Goal: Communication & Community: Ask a question

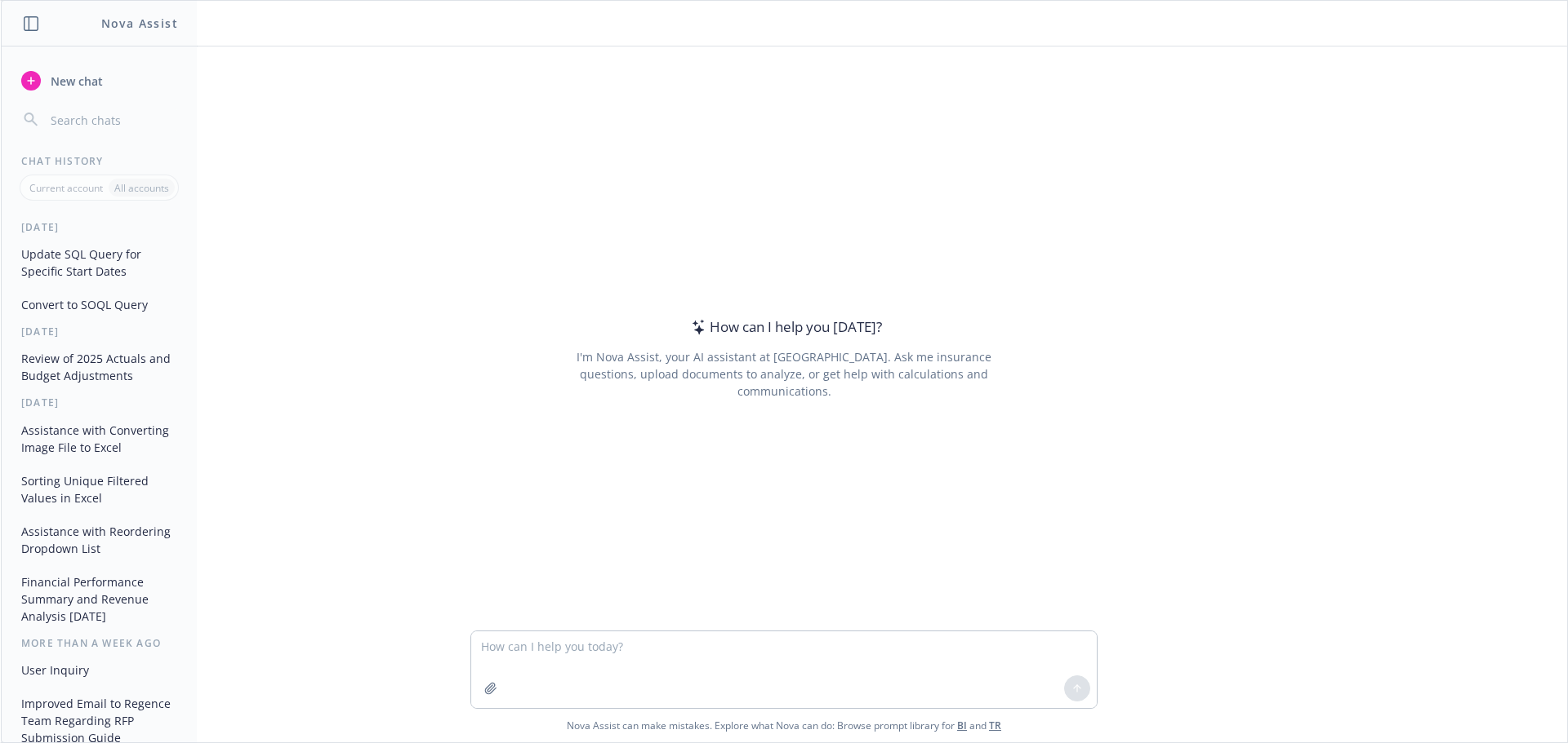
click at [532, 635] on textarea at bounding box center [784, 670] width 625 height 77
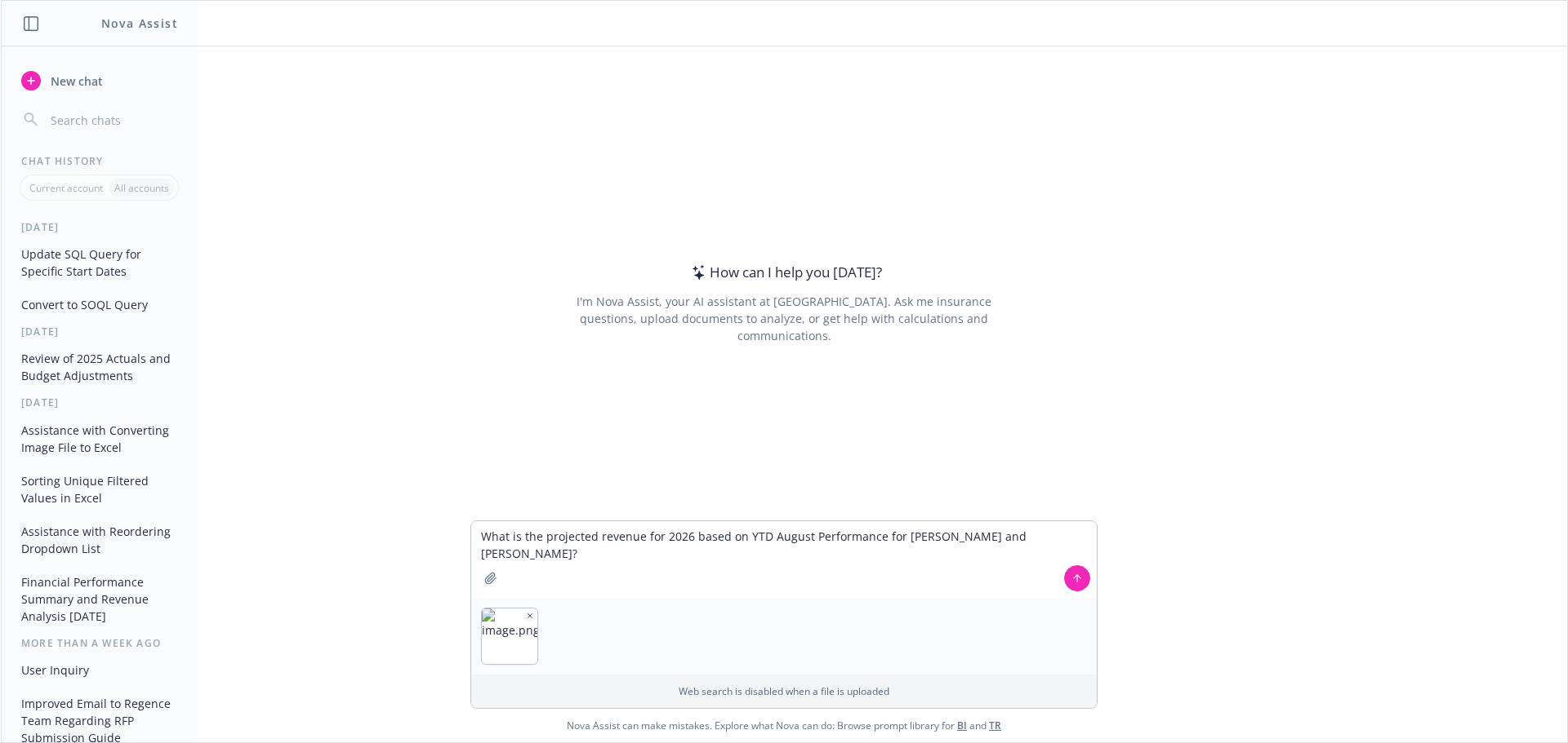
type textarea "What is the projected revenue for 2026 based on YTD August Performance for Kani…"
click at [1076, 582] on icon at bounding box center [1076, 578] width 12 height 12
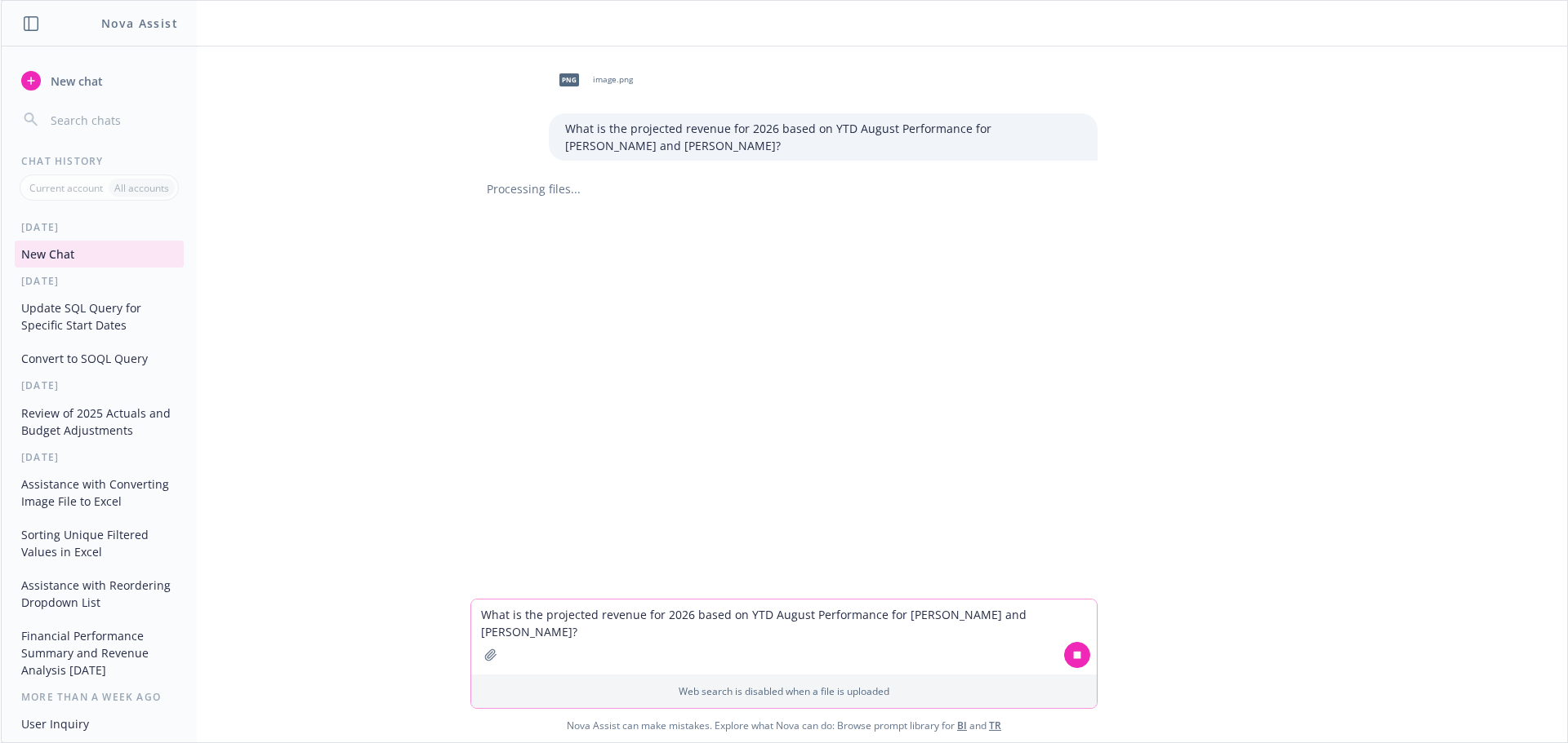
click at [670, 615] on textarea "What is the projected revenue for 2026 based on YTD August Performance for Kani…" at bounding box center [784, 637] width 625 height 75
click at [120, 191] on p "All accounts" at bounding box center [141, 189] width 54 height 14
click at [64, 158] on div "Chat History" at bounding box center [99, 161] width 195 height 14
click at [31, 17] on icon "button" at bounding box center [31, 23] width 15 height 15
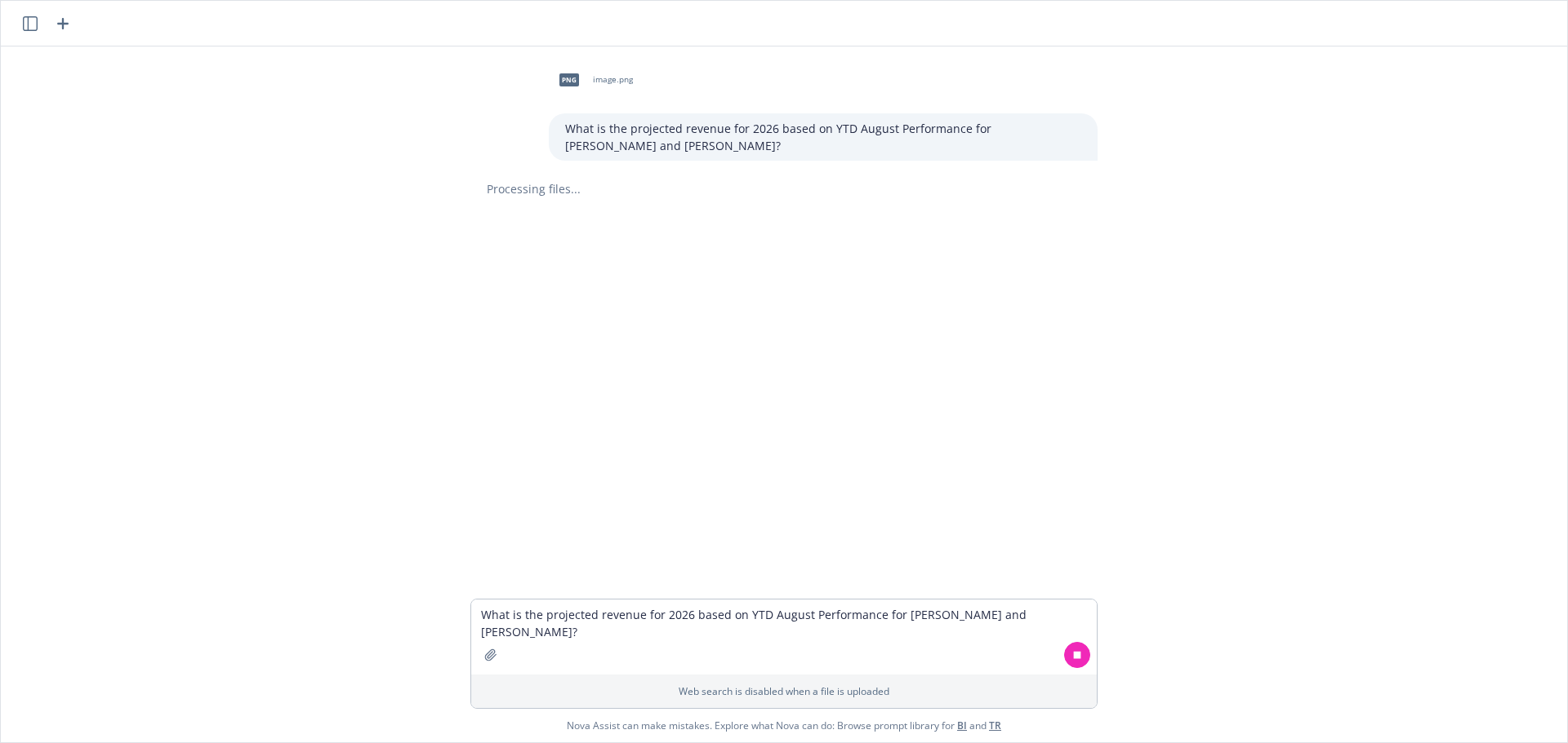
click at [31, 17] on icon "button" at bounding box center [30, 23] width 15 height 15
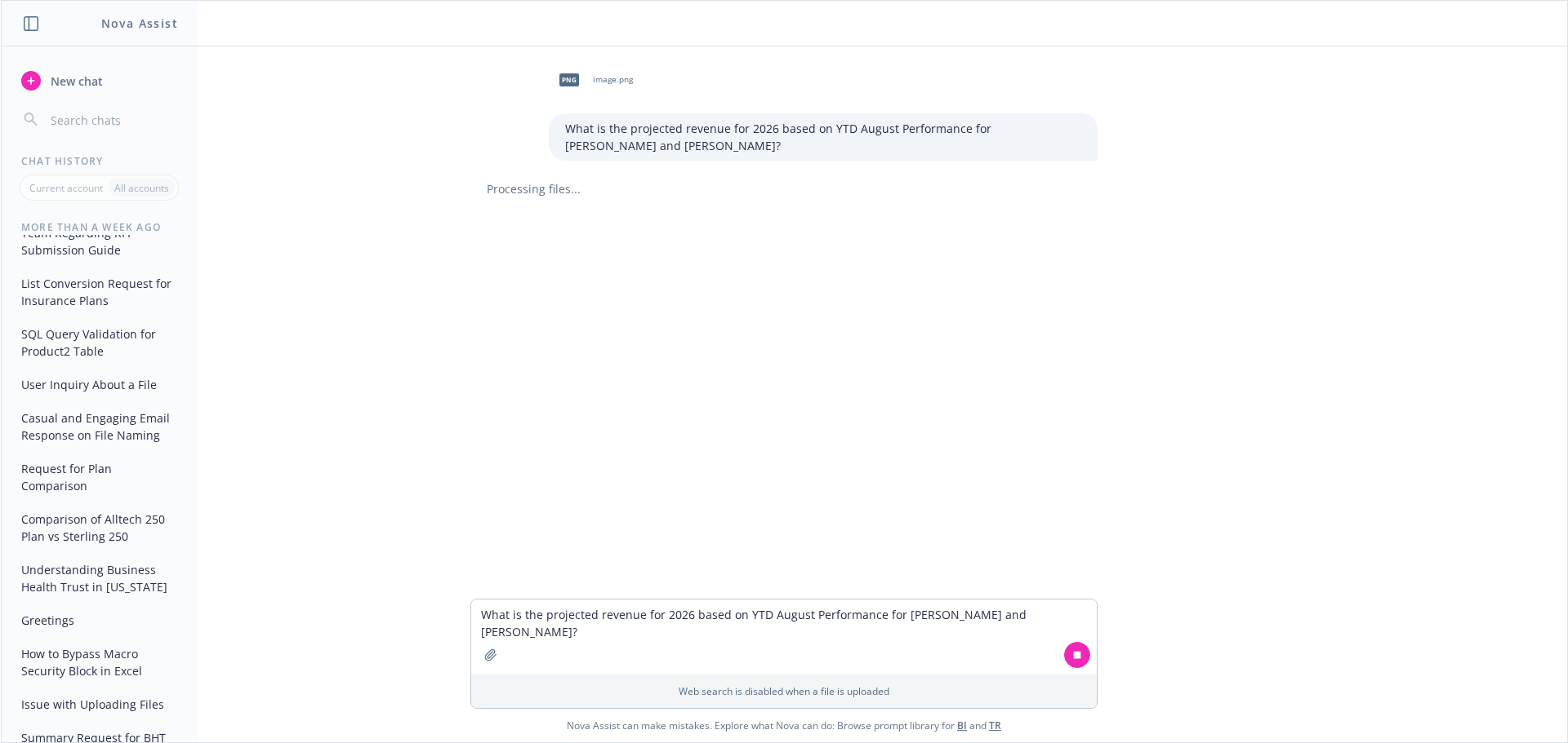
scroll to position [649, 0]
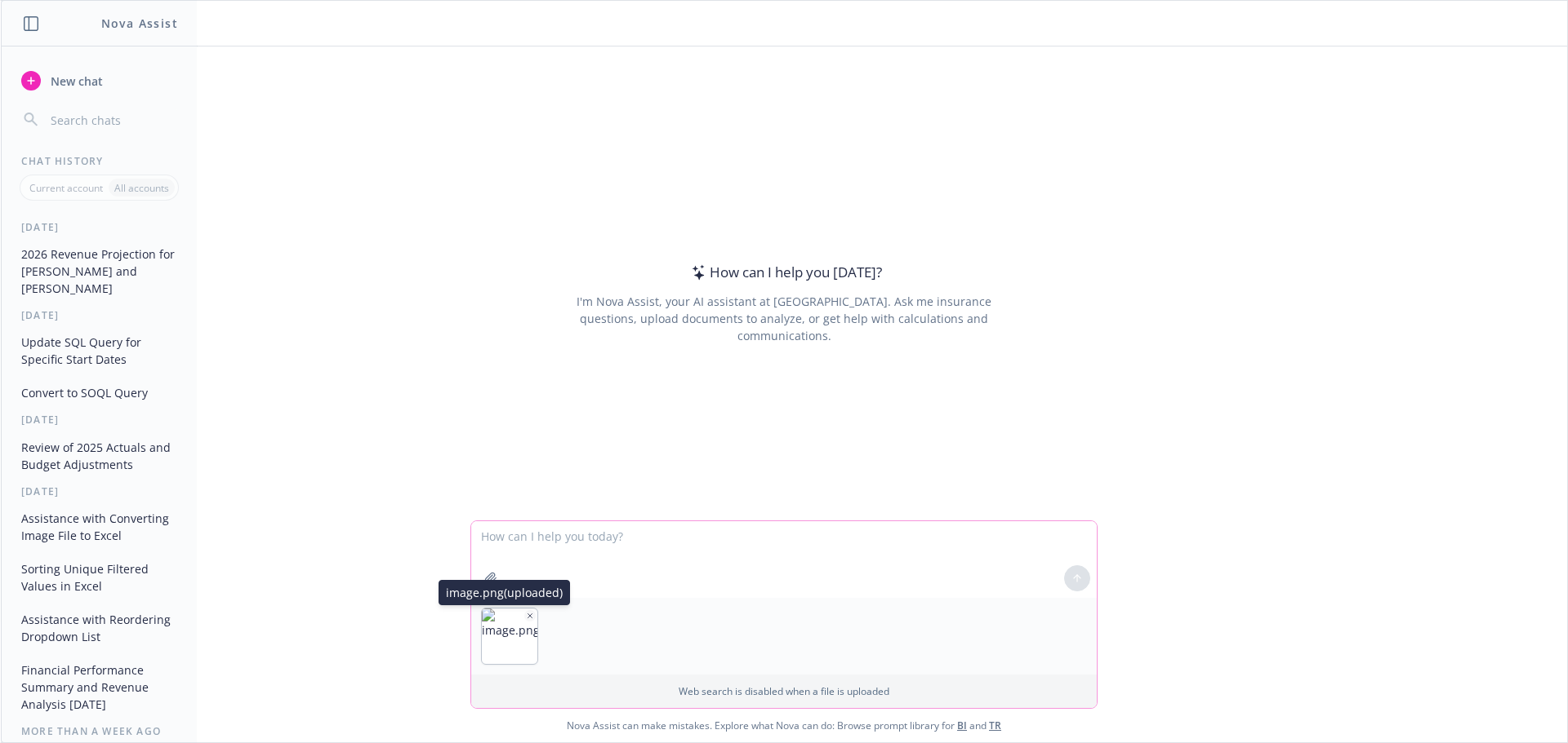
click at [527, 614] on icon "button" at bounding box center [530, 616] width 8 height 8
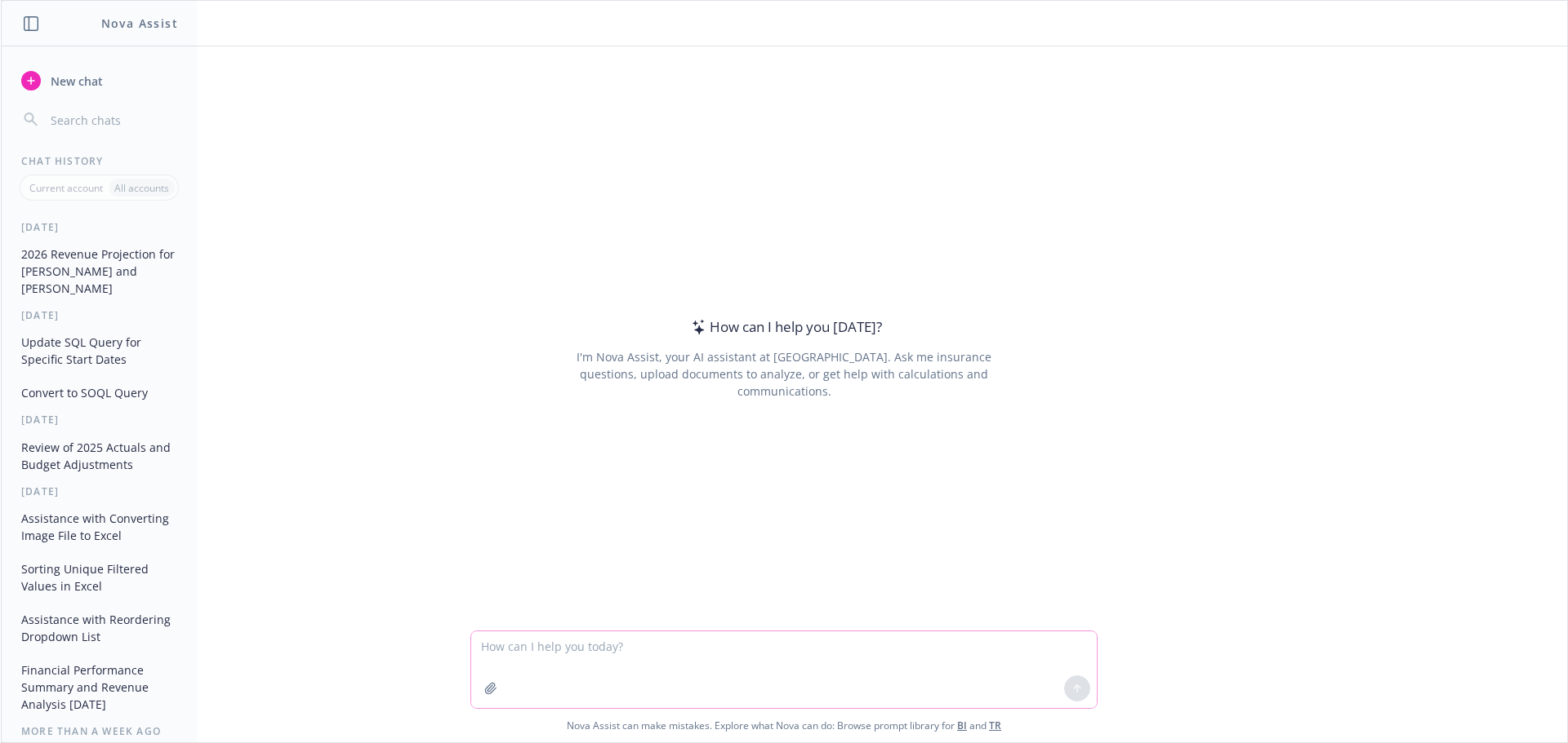
click at [760, 660] on textarea at bounding box center [784, 670] width 625 height 77
paste textarea "W"
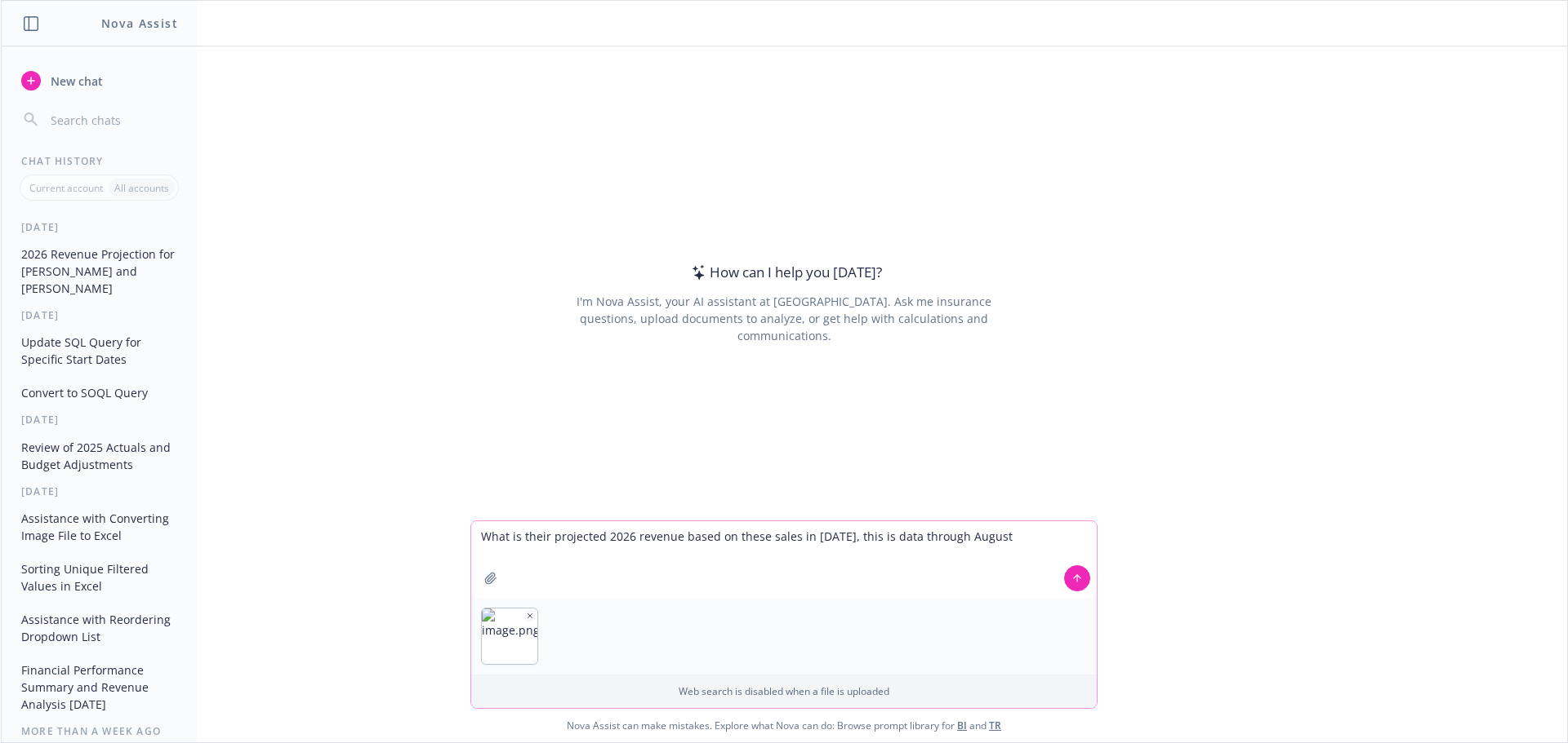
type textarea "What is their projected 2026 revenue based on these sales in 2025, this is data…"
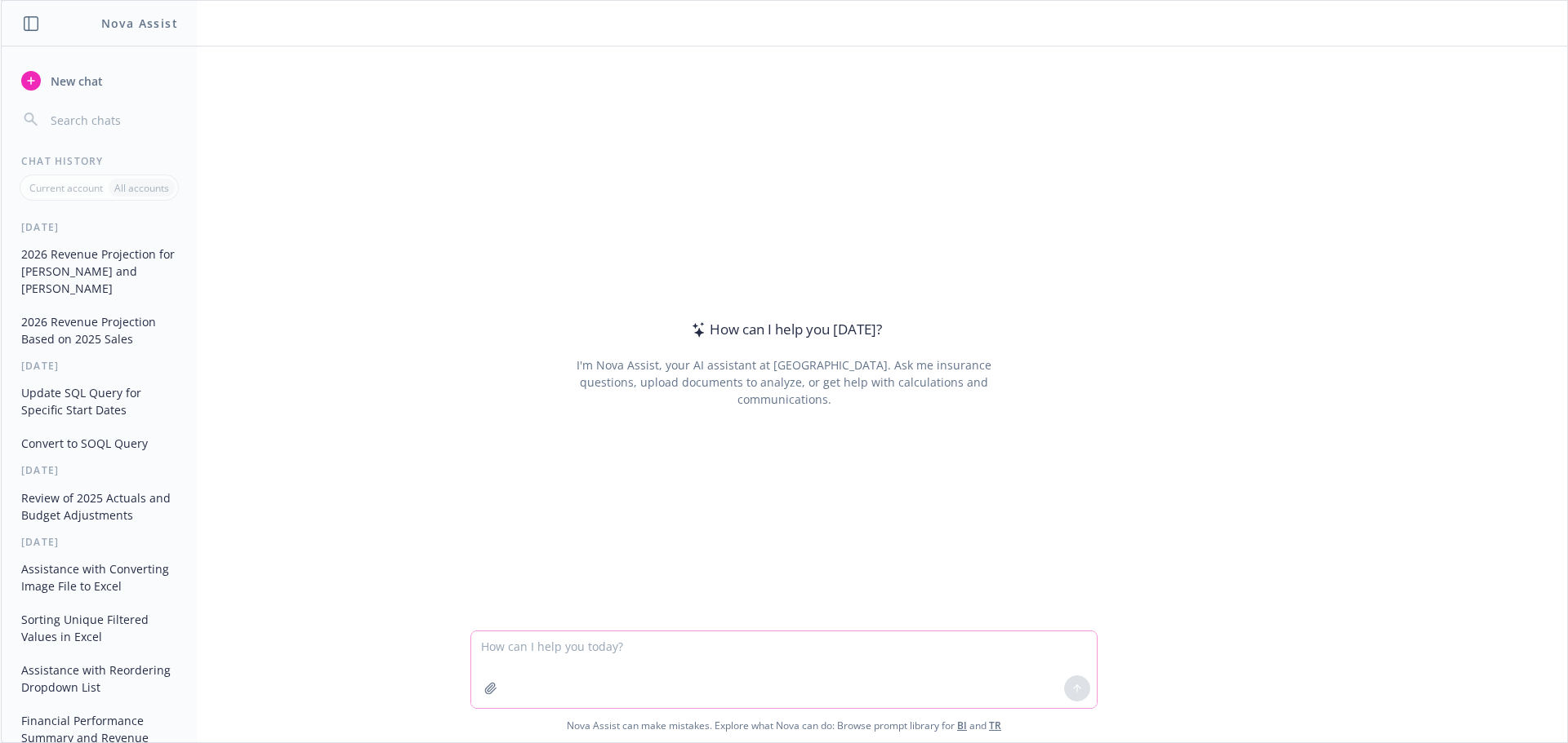
click at [488, 684] on icon "button" at bounding box center [491, 688] width 11 height 11
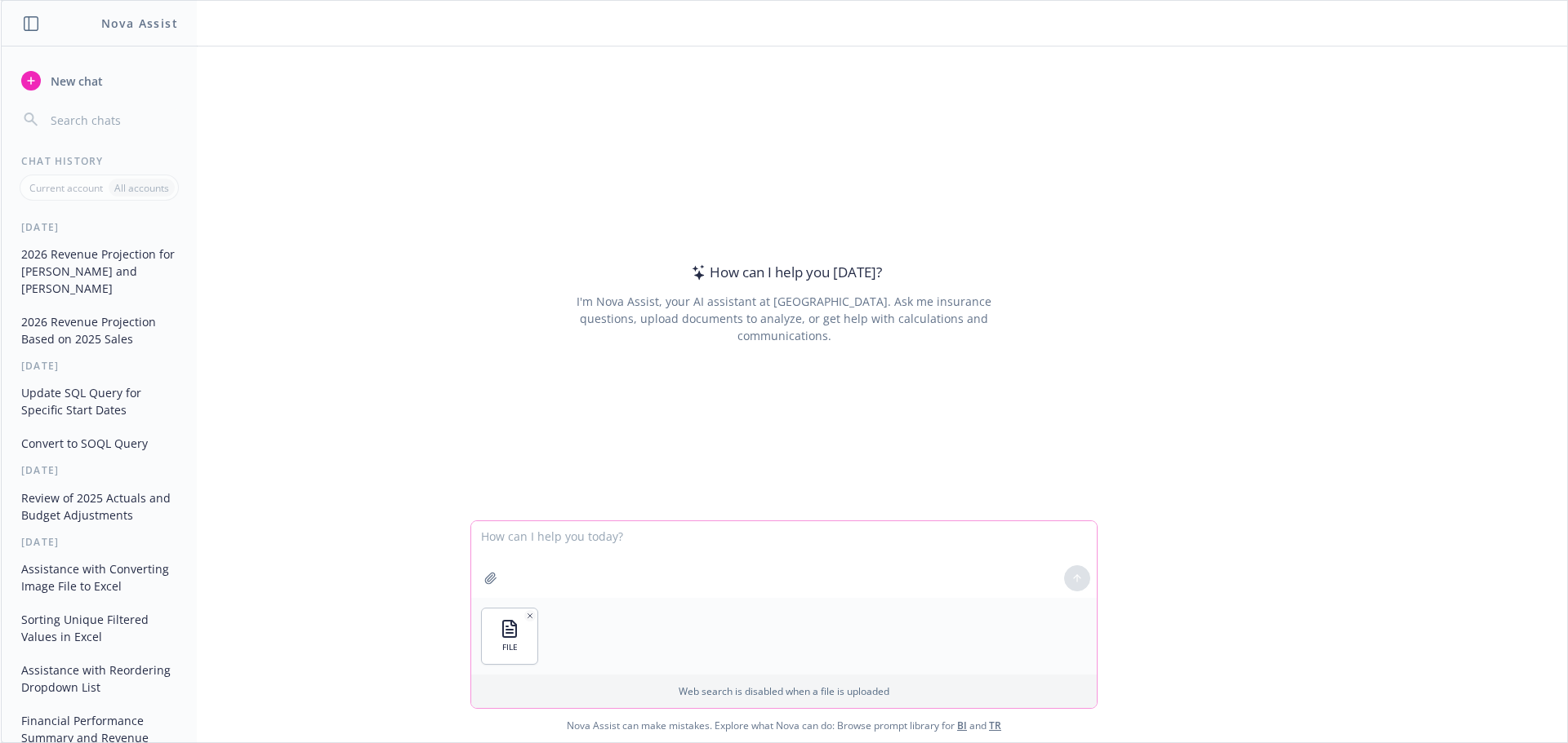
click at [582, 532] on textarea at bounding box center [784, 560] width 625 height 77
type textarea "What Is [PERSON_NAME] and [PERSON_NAME]'s projected new business sale for 2026 …"
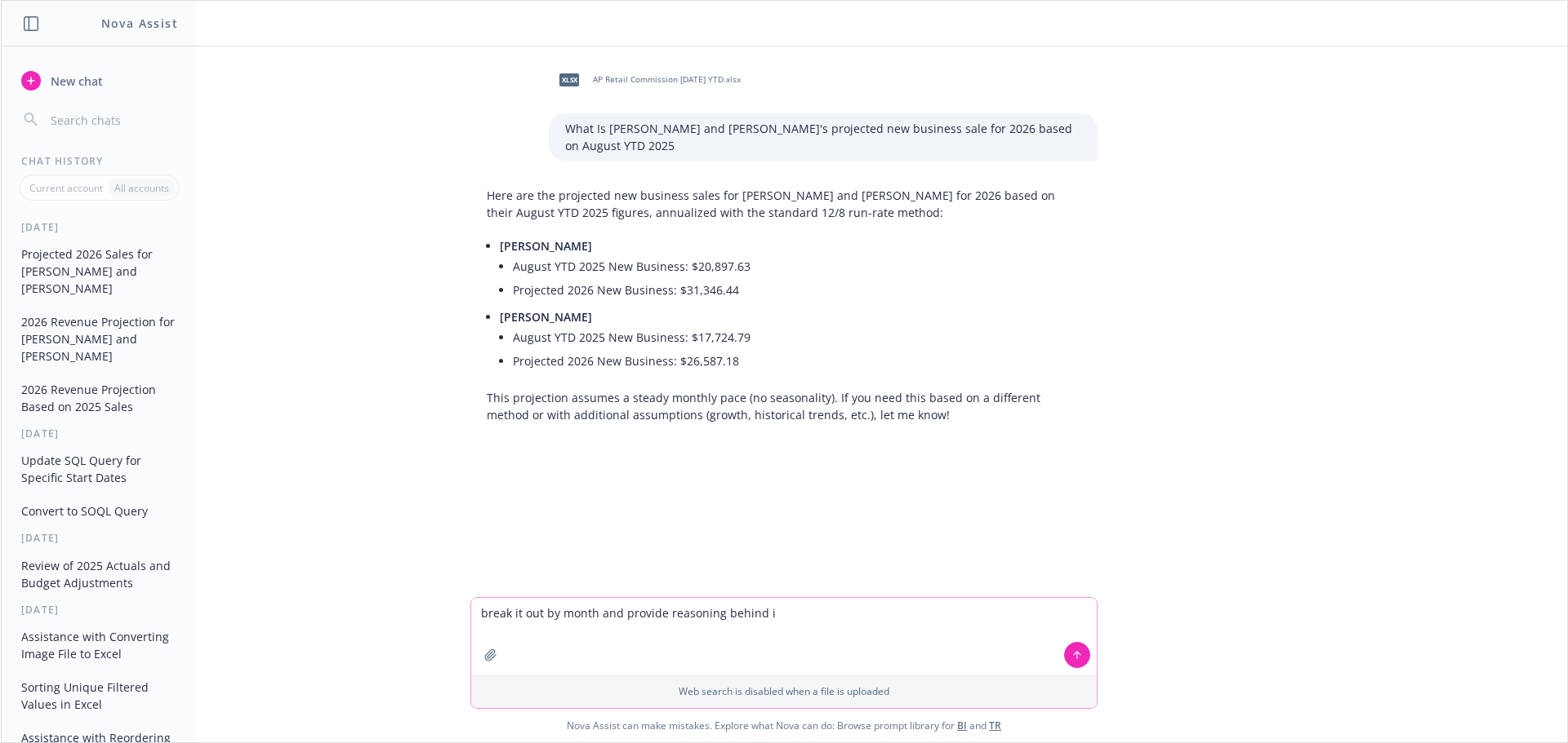
type textarea "break it out by month and provide reasoning behind it"
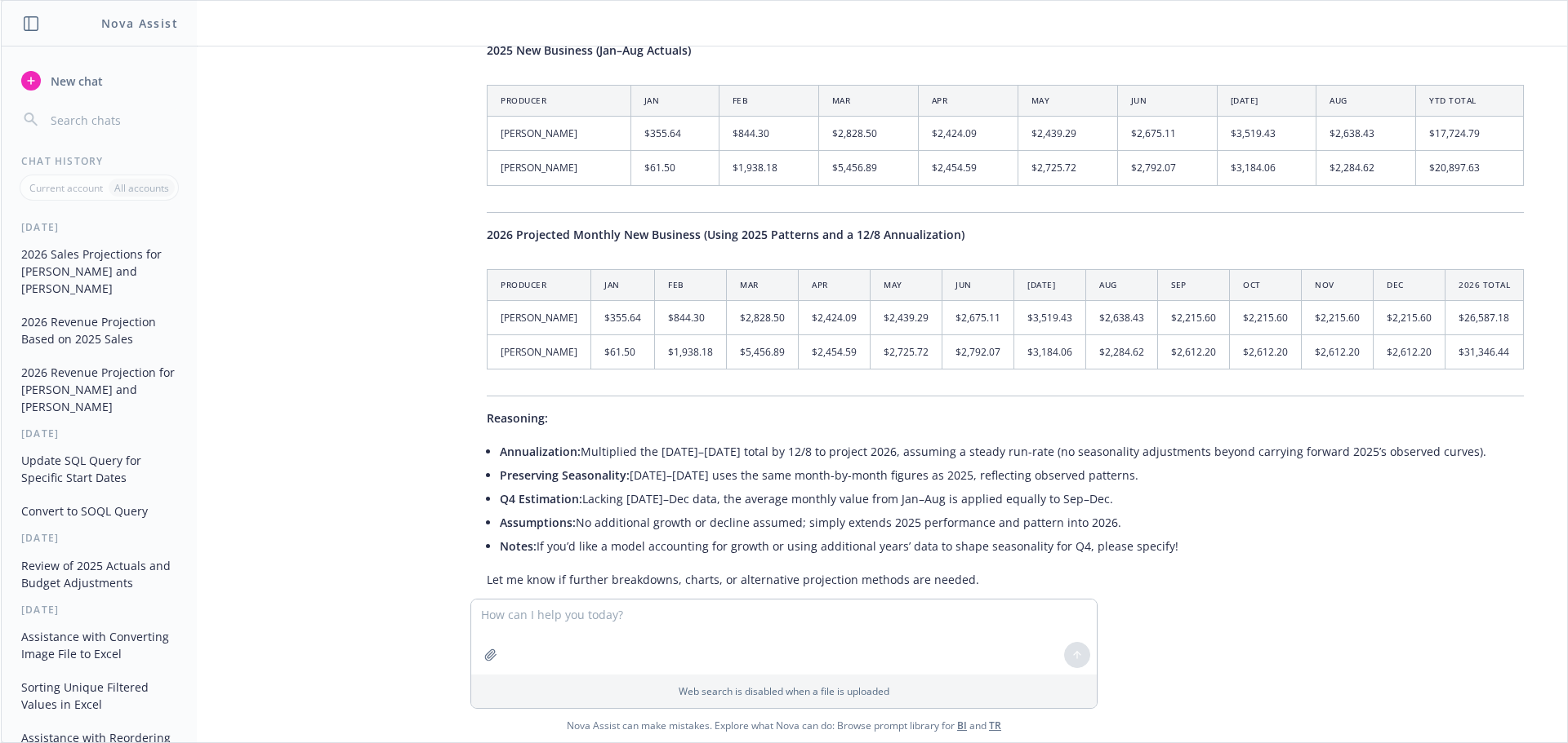
scroll to position [513, 0]
click at [793, 621] on textarea at bounding box center [784, 637] width 625 height 75
type textarea "this assumes all new business for 2026, not existing business"
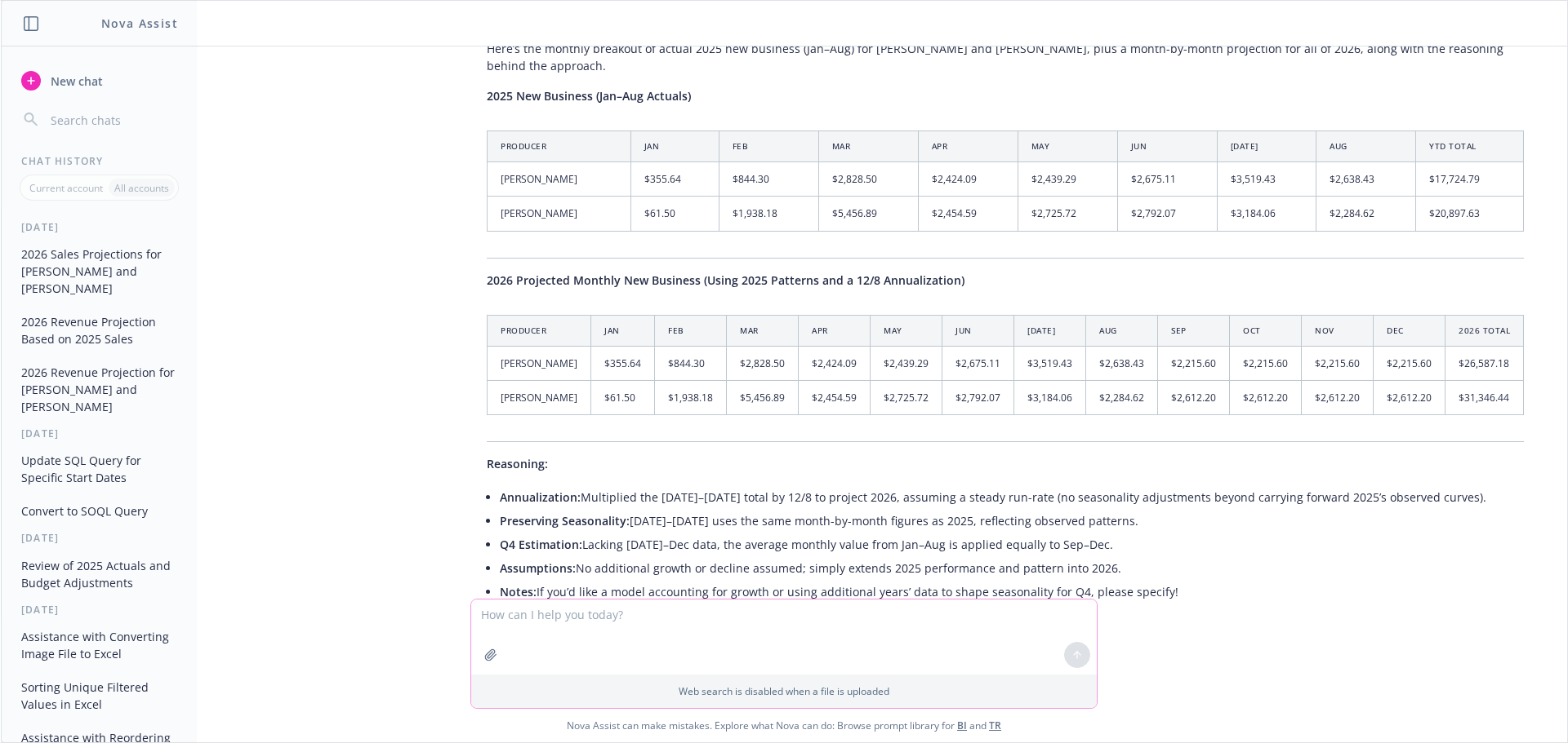
scroll to position [389, 0]
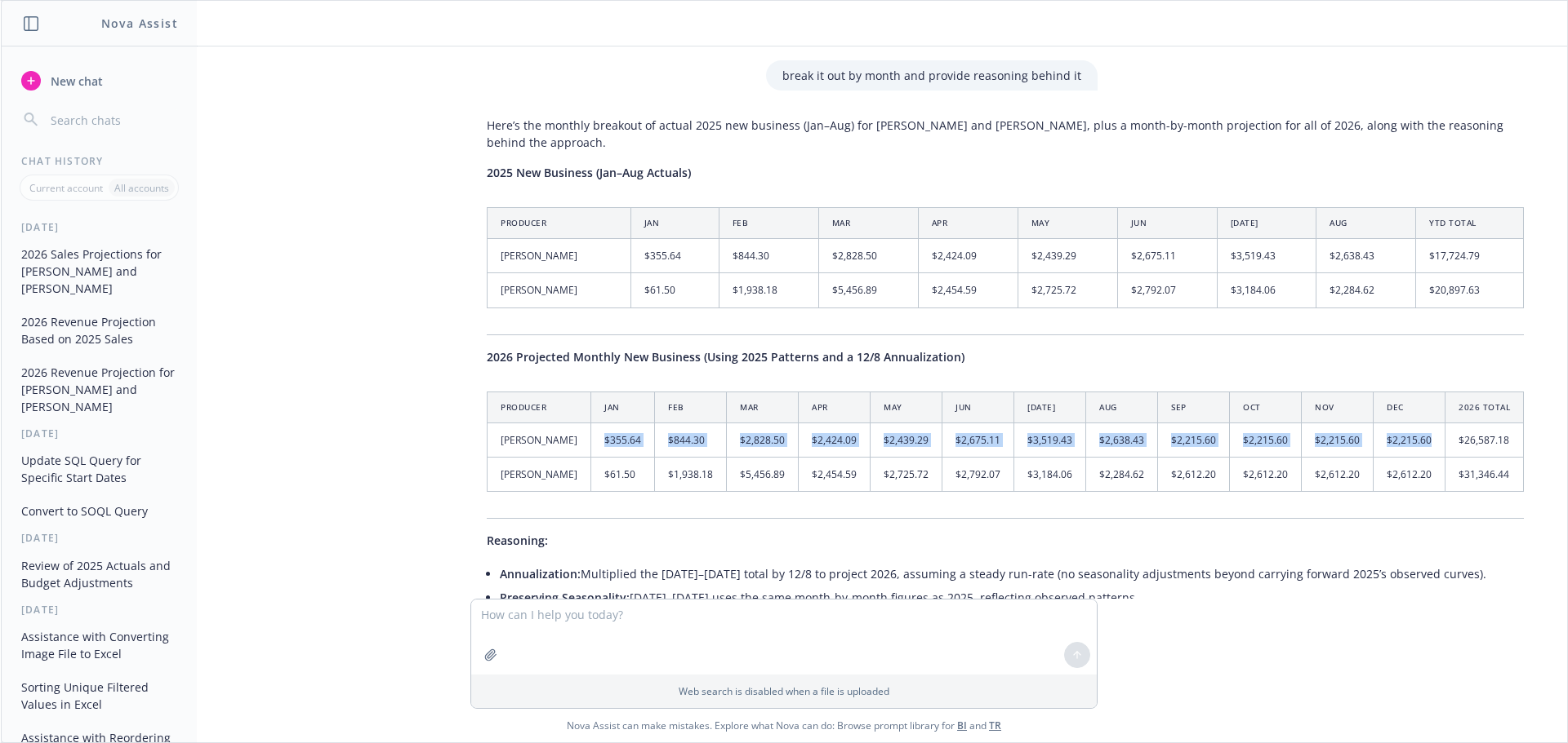
drag, startPoint x: 1404, startPoint y: 408, endPoint x: 585, endPoint y: 407, distance: 819.0
click at [584, 423] on tr "[PERSON_NAME] $355.64 $844.30 $2,828.50 $2,424.09 $2,439.29 $2,675.11 $3,519.43…" at bounding box center [1005, 440] width 1036 height 35
copy tr "$355.64 $844.30 $2,828.50 $2,424.09 $2,439.29 $2,675.11 $3,519.43 $2,638.43 $2,…"
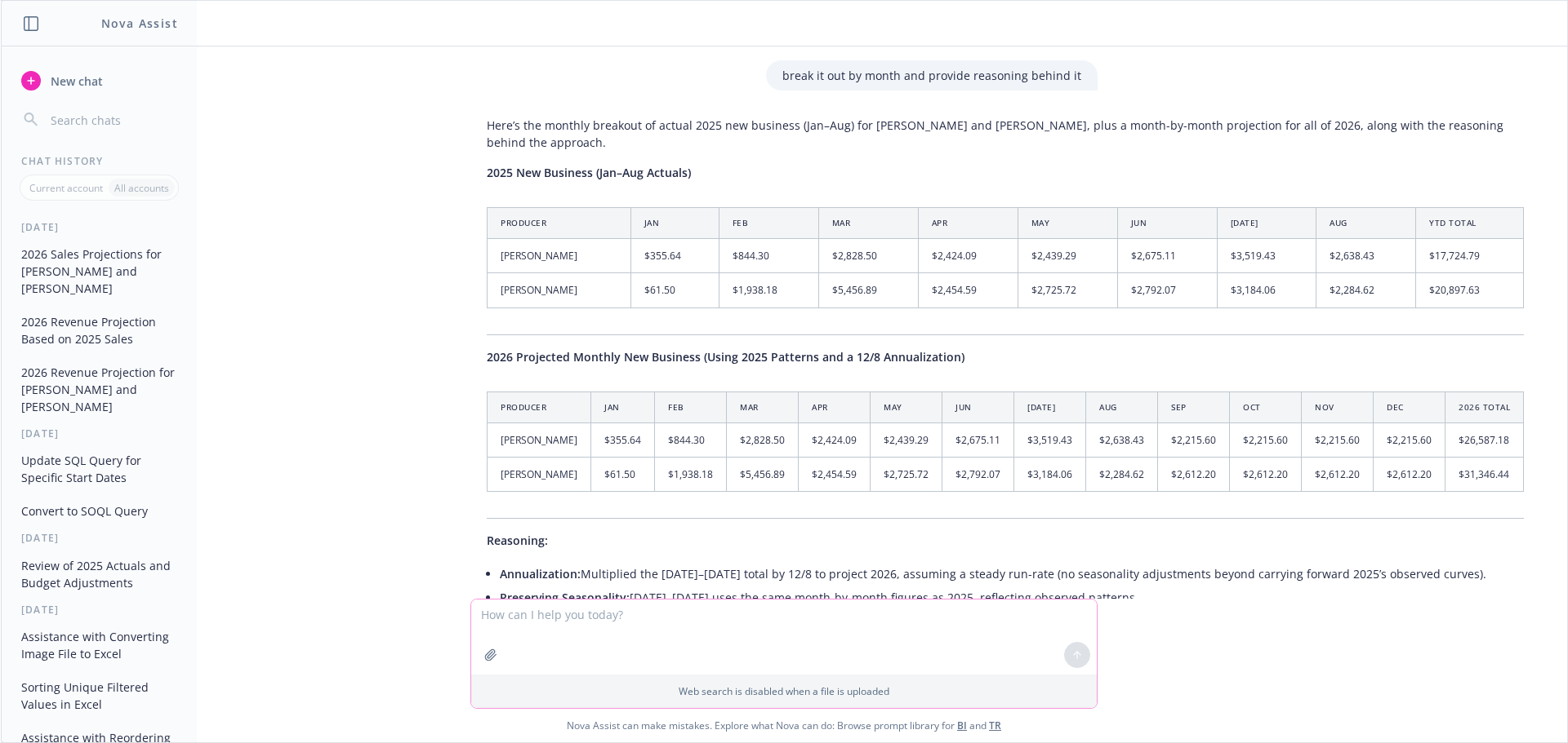
click at [817, 629] on textarea at bounding box center [784, 637] width 625 height 75
type textarea "a"
type textarea "provide an excel backup of this work"
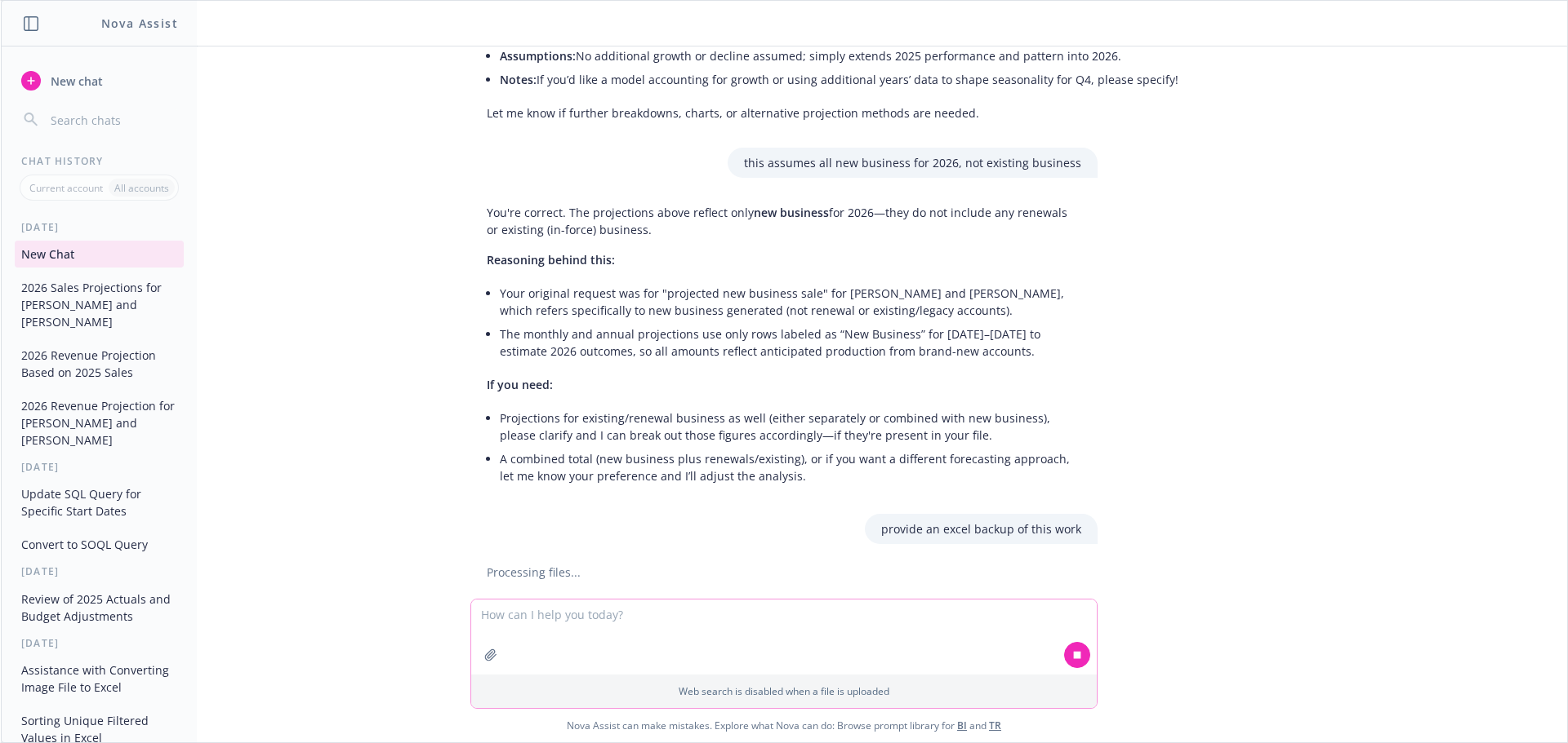
scroll to position [991, 0]
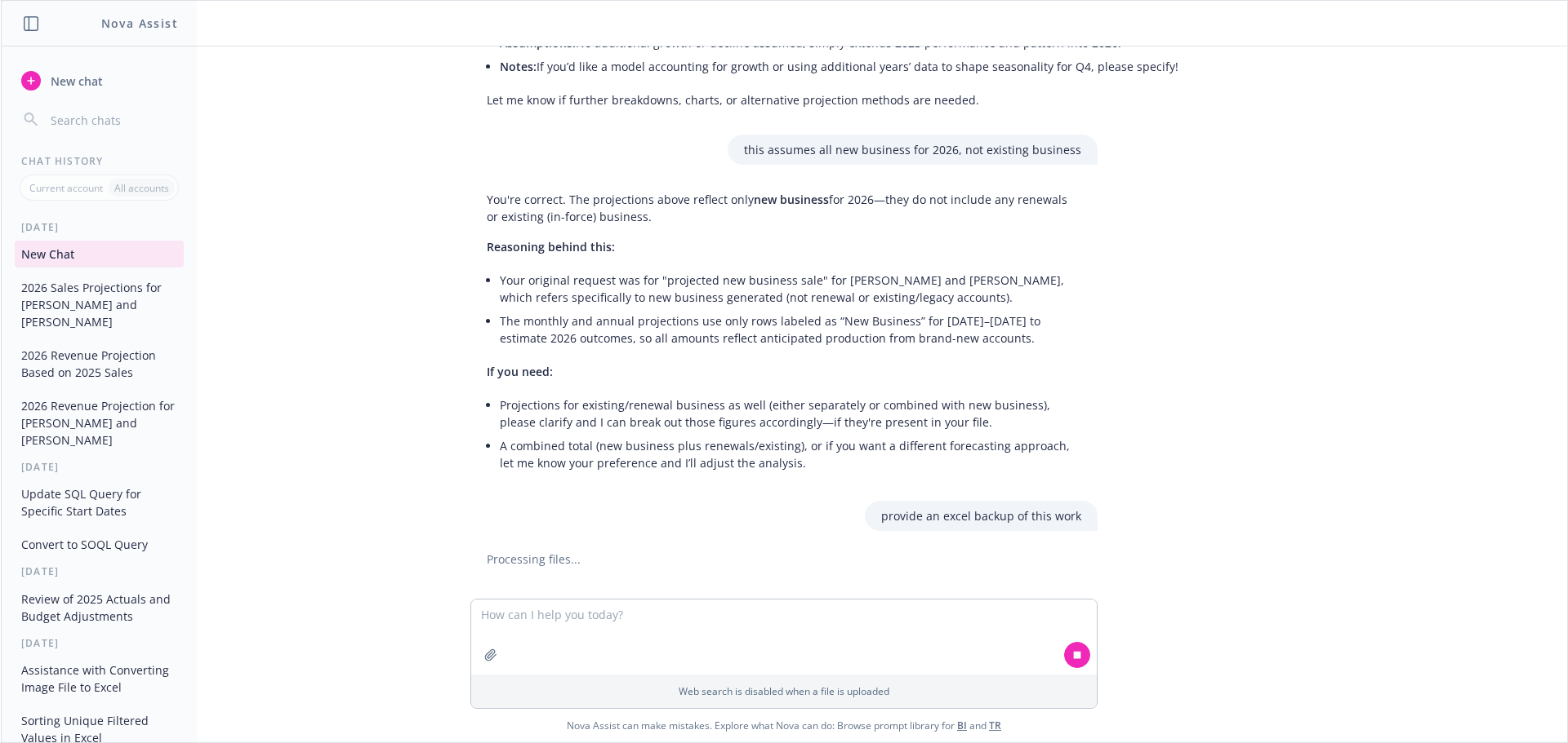
click at [923, 434] on li "A combined total (new business plus renewals/existing), or if you want a differ…" at bounding box center [790, 455] width 581 height 41
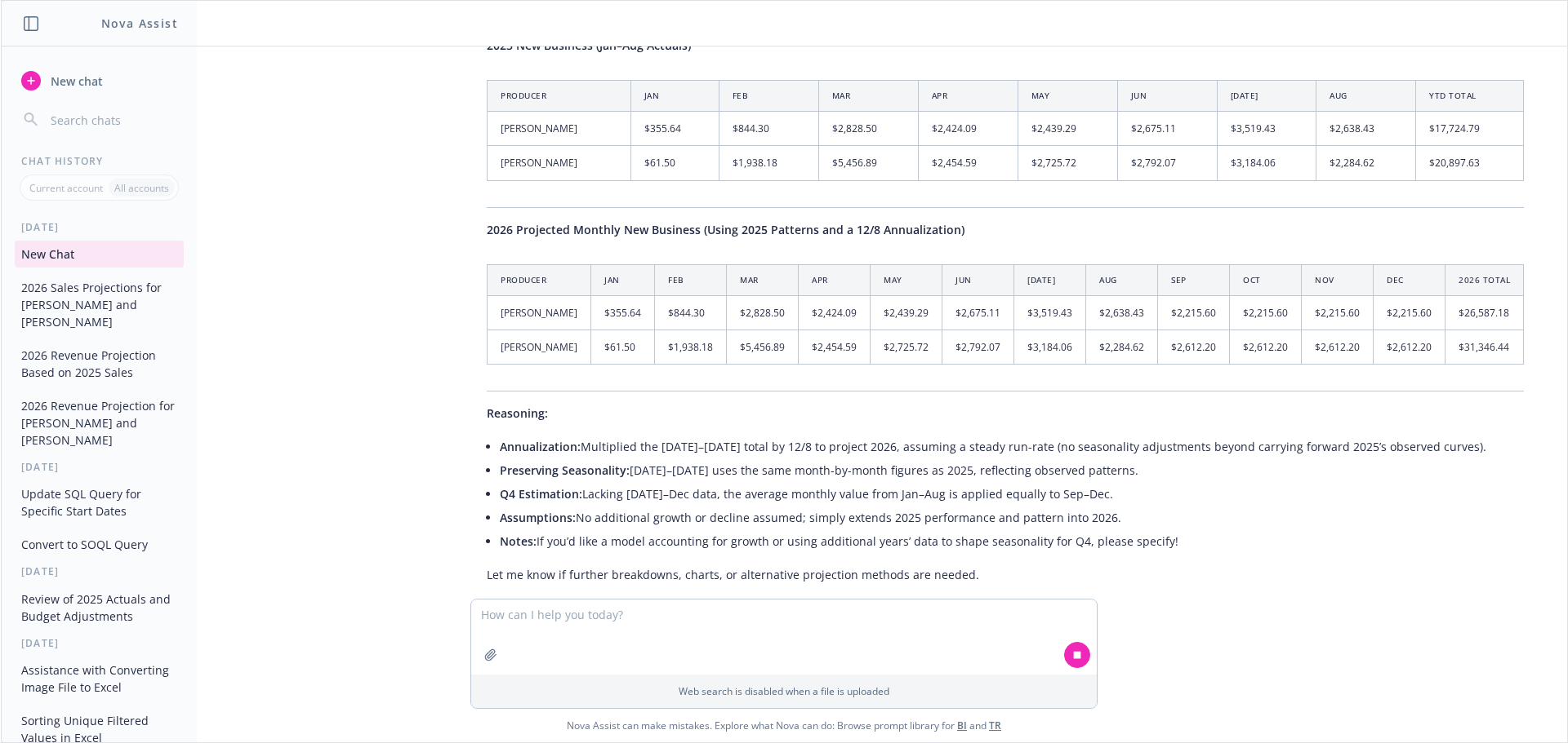
scroll to position [502, 0]
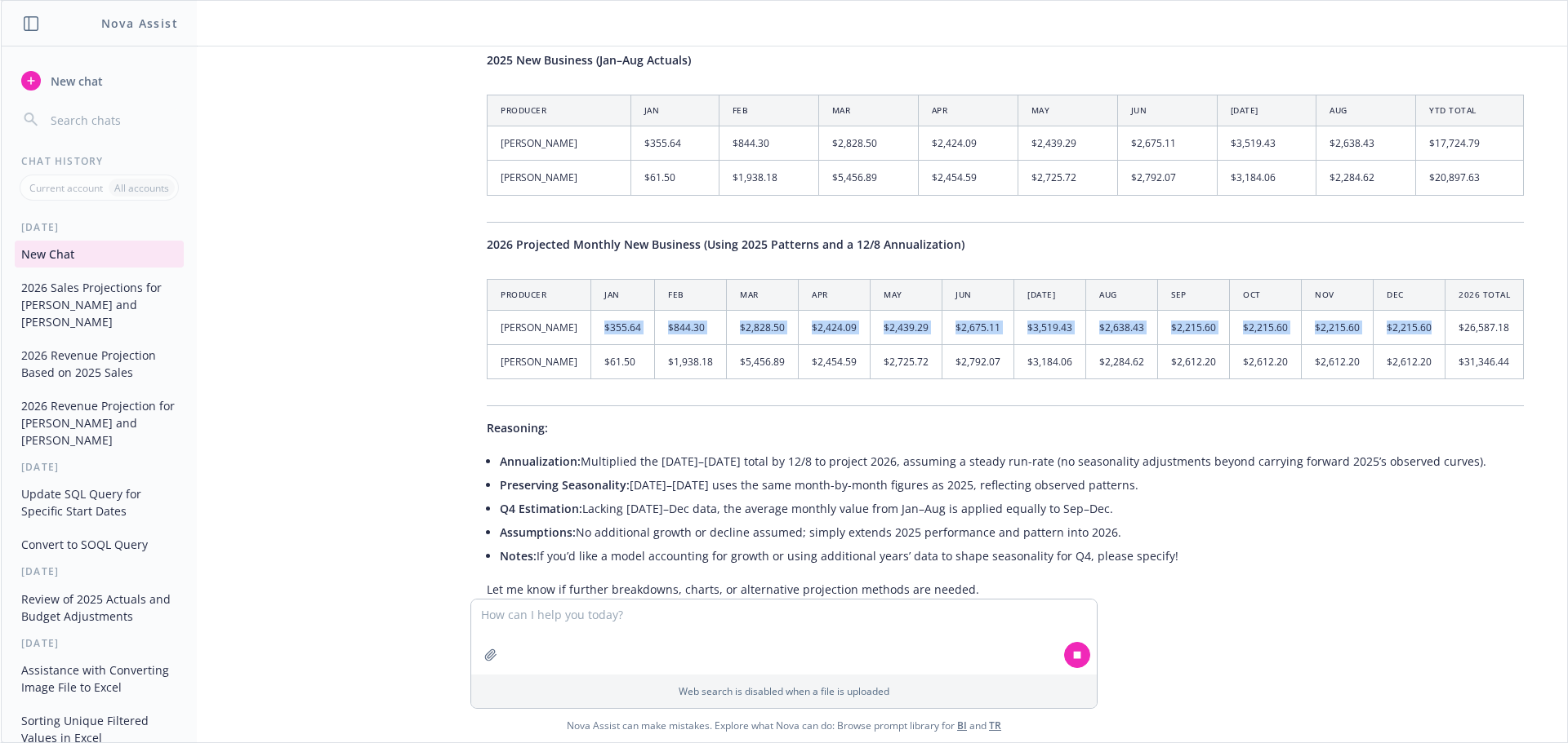
drag, startPoint x: 581, startPoint y: 293, endPoint x: 1407, endPoint y: 291, distance: 826.0
click at [1407, 310] on tr "[PERSON_NAME] $355.64 $844.30 $2,828.50 $2,424.09 $2,439.29 $2,675.11 $3,519.43…" at bounding box center [1005, 327] width 1036 height 35
copy tr "$355.64 $844.30 $2,828.50 $2,424.09 $2,439.29 $2,675.11 $3,519.43 $2,638.43 $2,…"
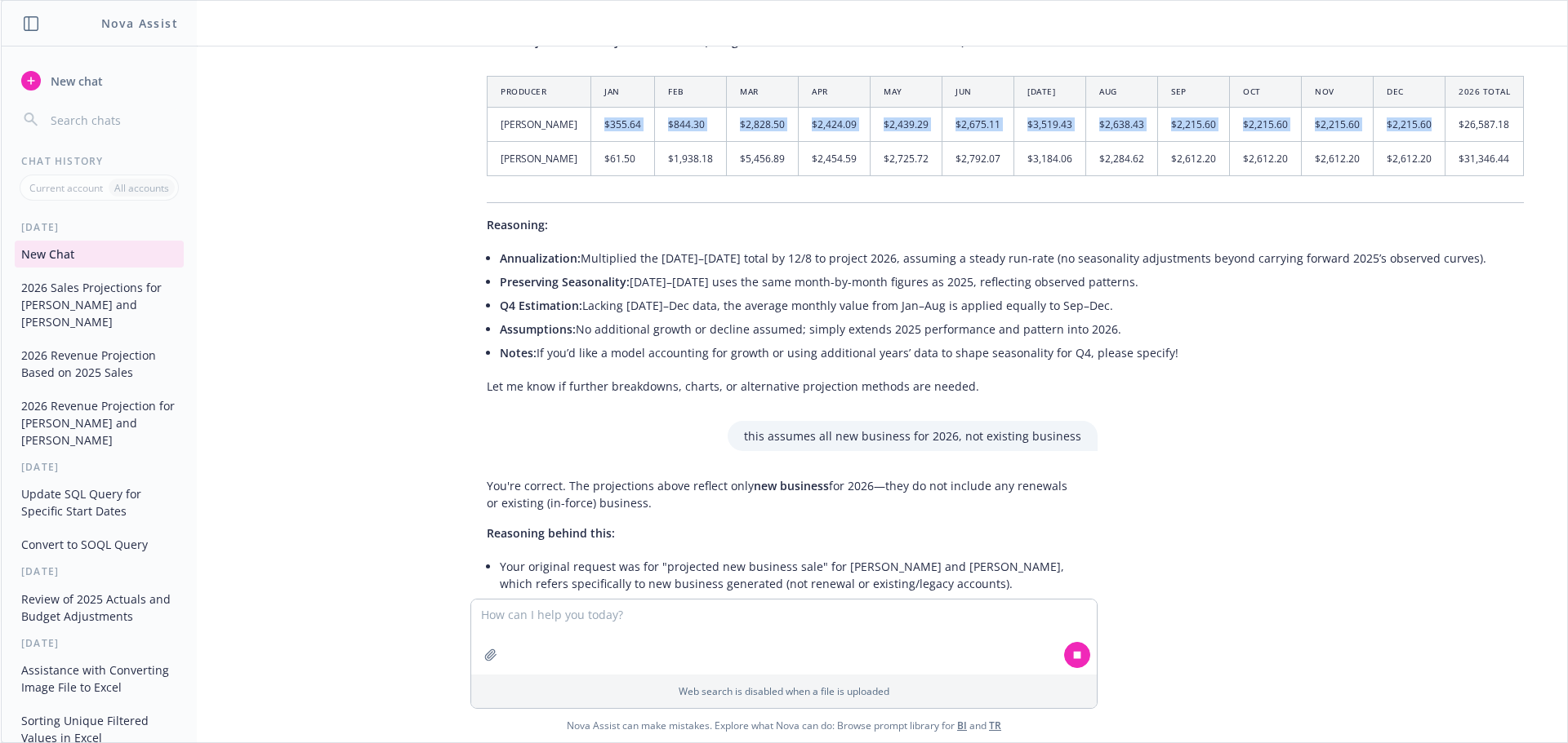
scroll to position [665, 0]
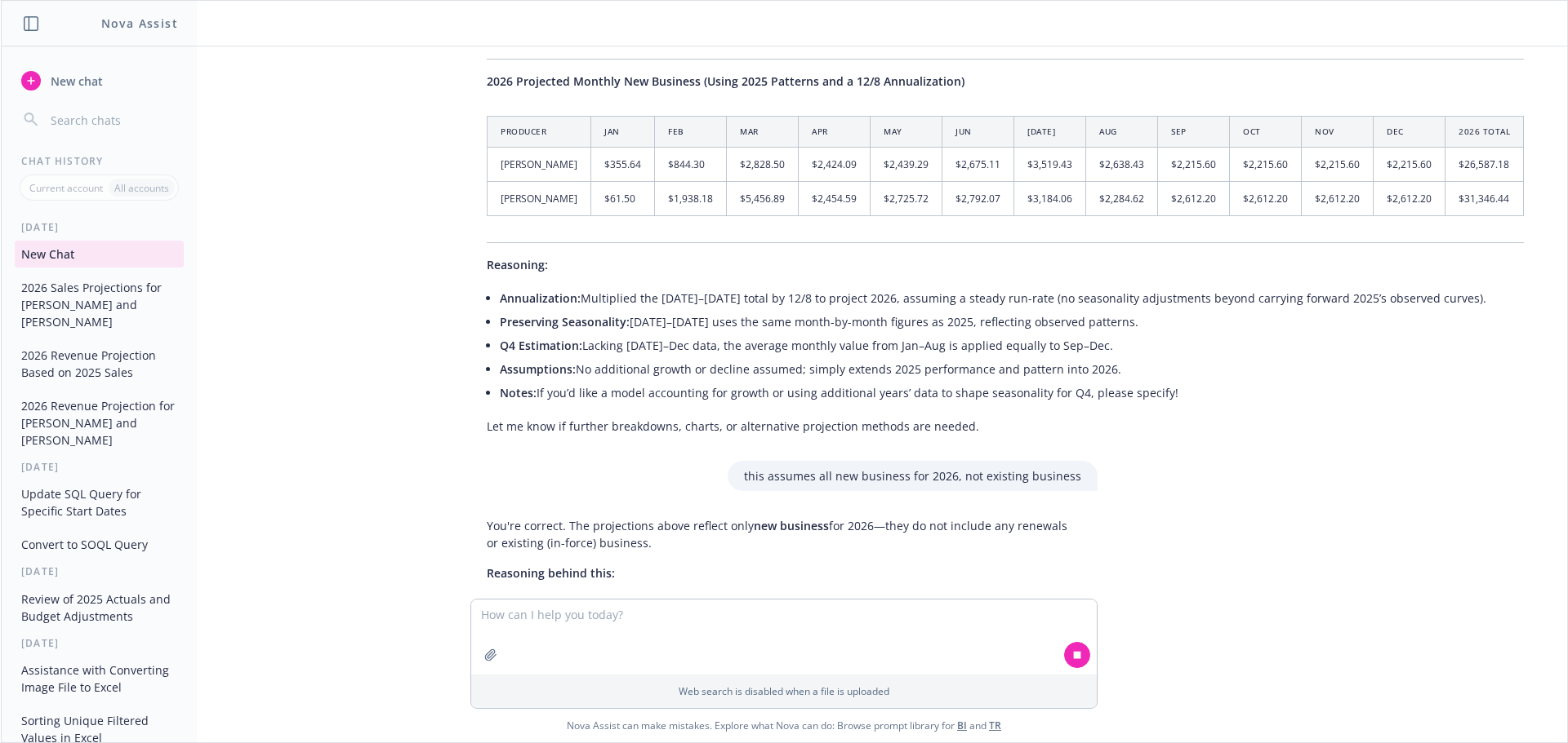
click at [733, 461] on div "this assumes all new business for 2026, not existing business" at bounding box center [912, 476] width 370 height 30
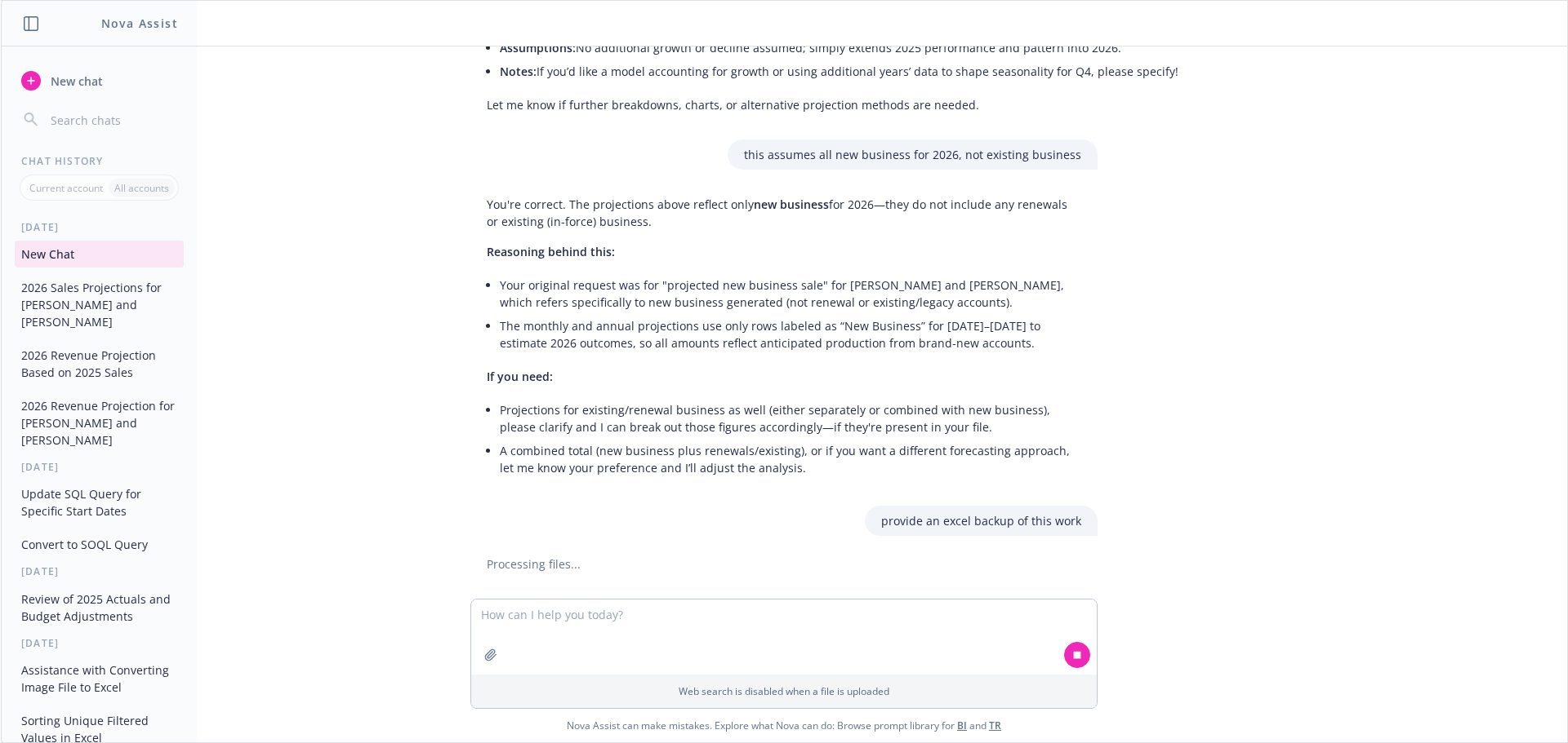
scroll to position [991, 0]
click at [683, 630] on textarea at bounding box center [784, 637] width 625 height 75
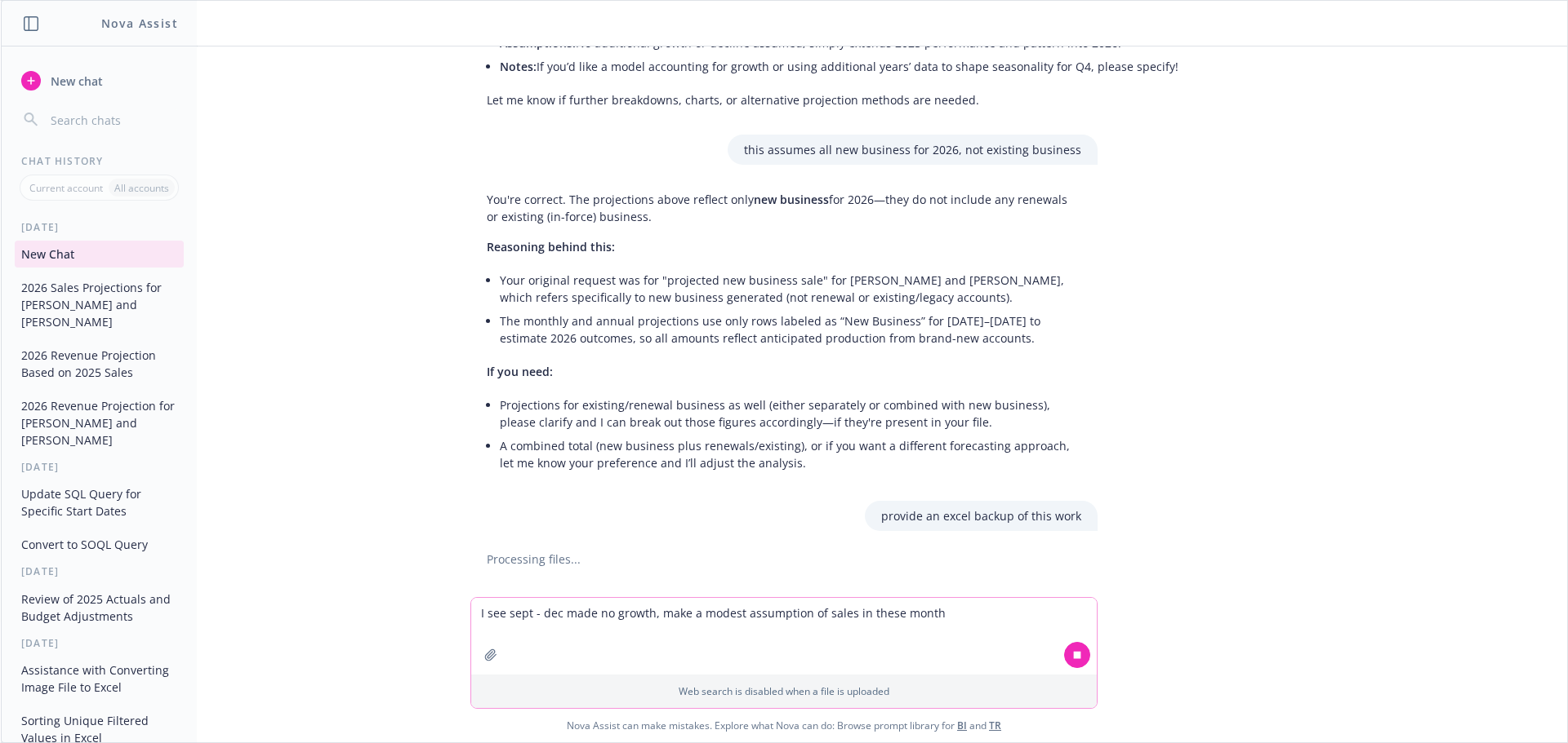
type textarea "I see sept - dec made no growth, make a modest assumption of sales in these mon…"
drag, startPoint x: 994, startPoint y: 630, endPoint x: 102, endPoint y: 563, distance: 894.5
click at [85, 561] on div "Nova Assist New chat Chat History Current account All accounts [DATE] New Chat …" at bounding box center [784, 371] width 1568 height 743
click at [1064, 658] on button at bounding box center [1076, 655] width 26 height 26
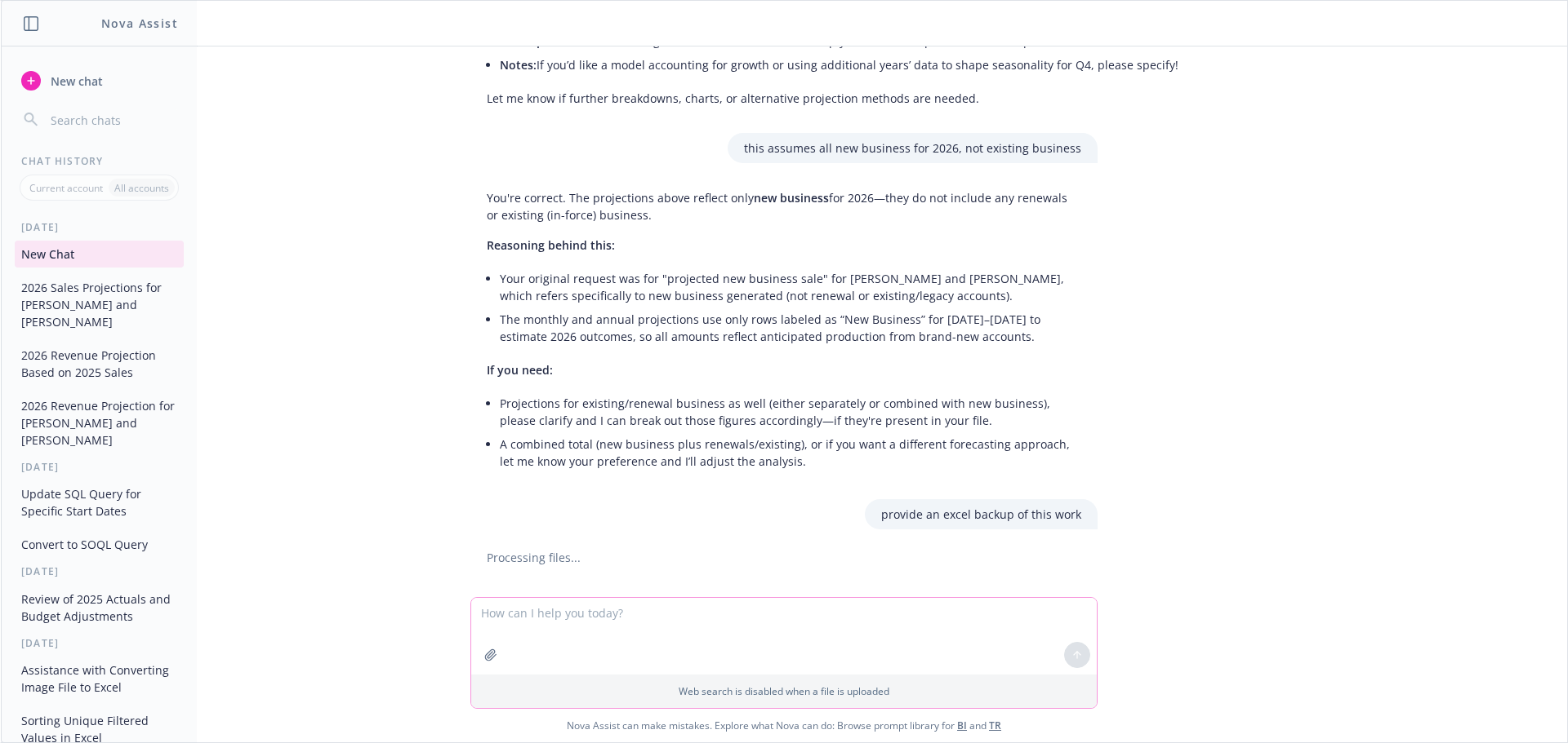
click at [667, 630] on textarea at bounding box center [784, 636] width 625 height 77
paste textarea "I see sept - dec made no growth, make a modest assumption of sales in these mon…"
type textarea "I see sept - dec made no growth, make a modest assumption of sales in these mon…"
click at [1072, 660] on icon at bounding box center [1076, 655] width 12 height 12
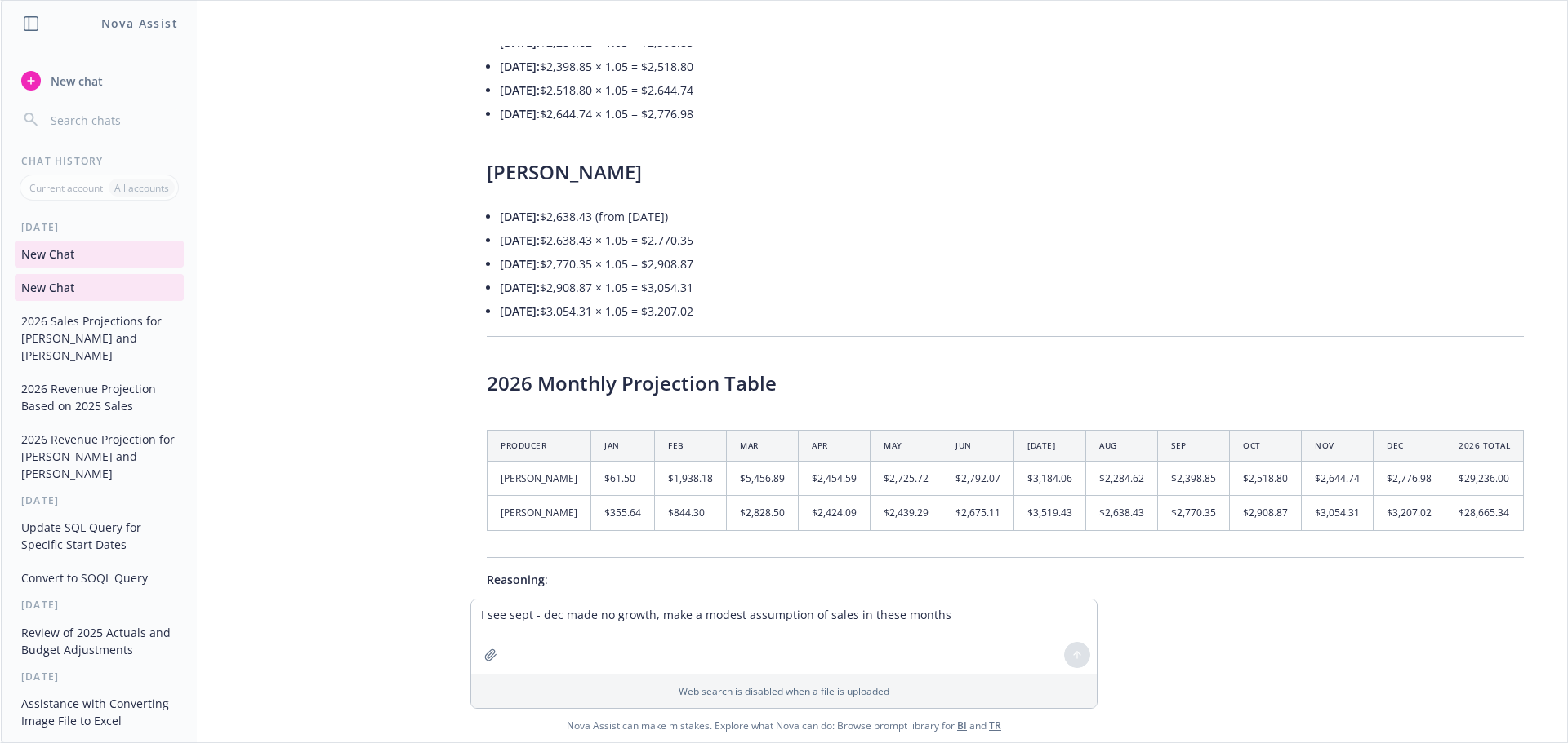
scroll to position [1968, 0]
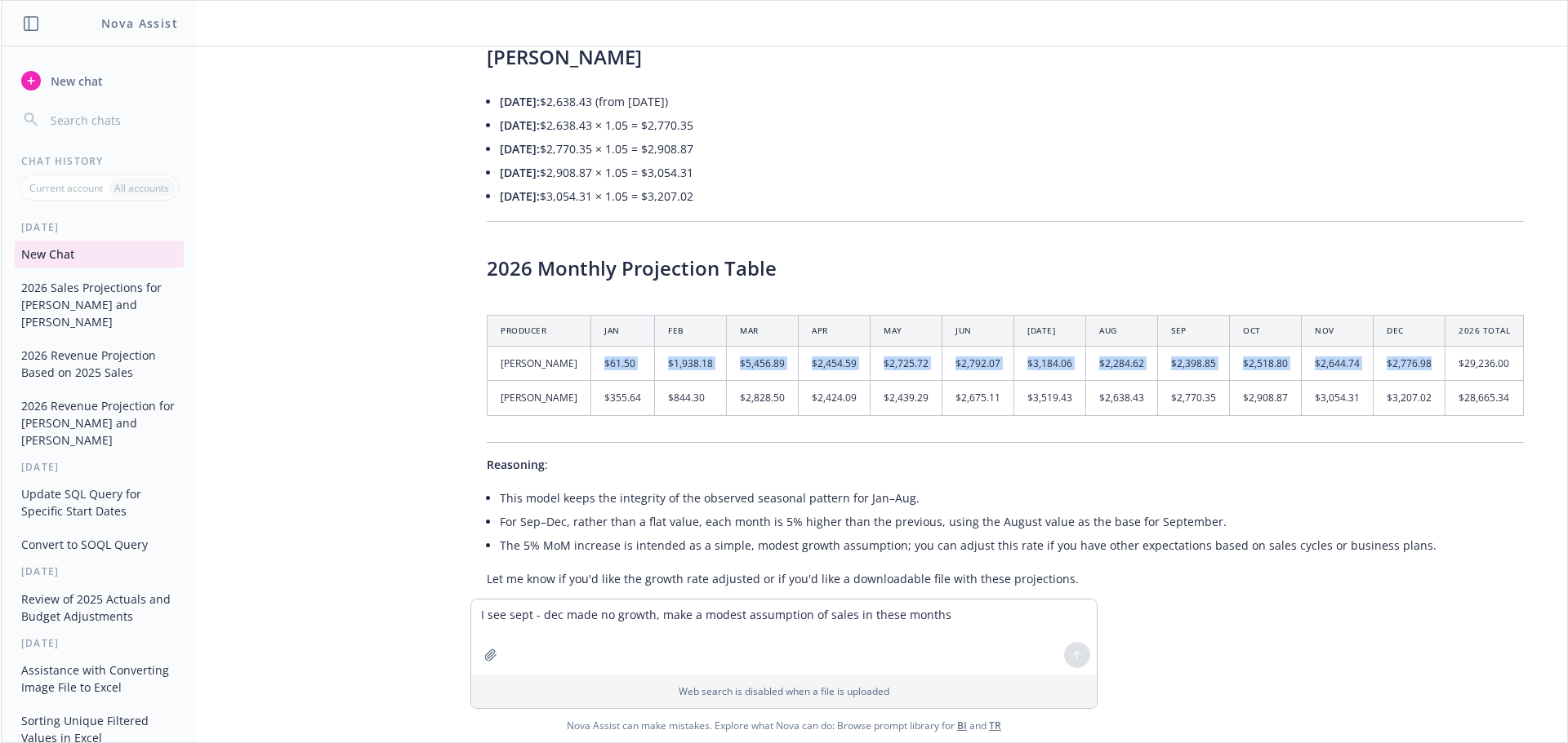
drag, startPoint x: 1407, startPoint y: 326, endPoint x: 573, endPoint y: 325, distance: 834.0
click at [573, 347] on tr "[PERSON_NAME] $61.50 $1,938.18 $5,456.89 $2,454.59 $2,725.72 $2,792.07 $3,184.0…" at bounding box center [1005, 364] width 1036 height 35
copy tr "$61.50 $1,938.18 $5,456.89 $2,454.59 $2,725.72 $2,792.07 $3,184.06 $2,284.62 $2…"
drag, startPoint x: 570, startPoint y: 348, endPoint x: 585, endPoint y: 359, distance: 18.6
click at [591, 381] on td "$355.64" at bounding box center [623, 398] width 64 height 35
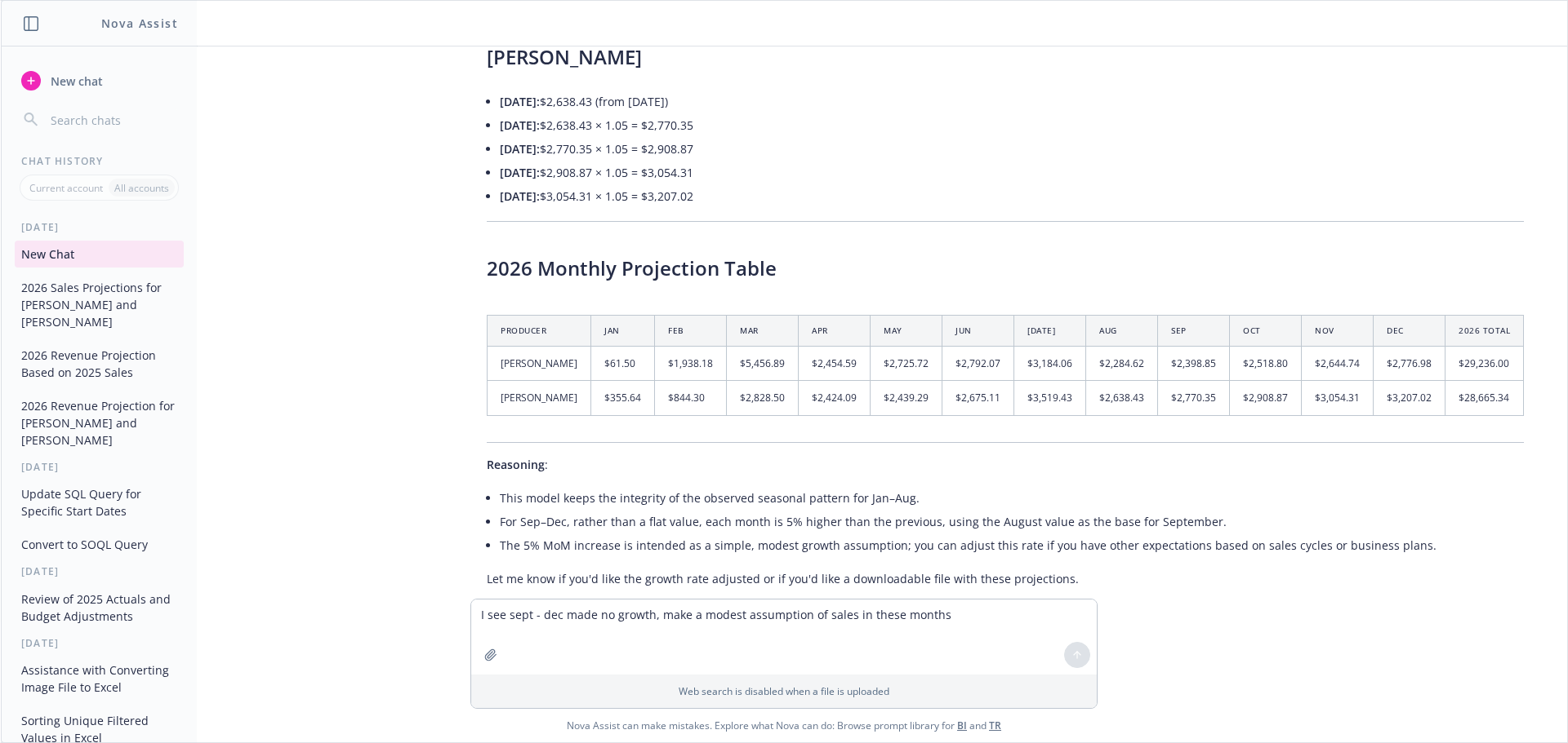
drag, startPoint x: 1406, startPoint y: 325, endPoint x: 556, endPoint y: 324, distance: 850.0
click at [556, 347] on tr "[PERSON_NAME] $61.50 $1,938.18 $5,456.89 $2,454.59 $2,725.72 $2,792.07 $3,184.0…" at bounding box center [1005, 364] width 1036 height 35
copy tr "$61.50 $1,938.18 $5,456.89 $2,454.59 $2,725.72 $2,792.07 $3,184.06 $2,284.62 $2…"
click at [654, 347] on td "$1,938.18" at bounding box center [690, 364] width 72 height 35
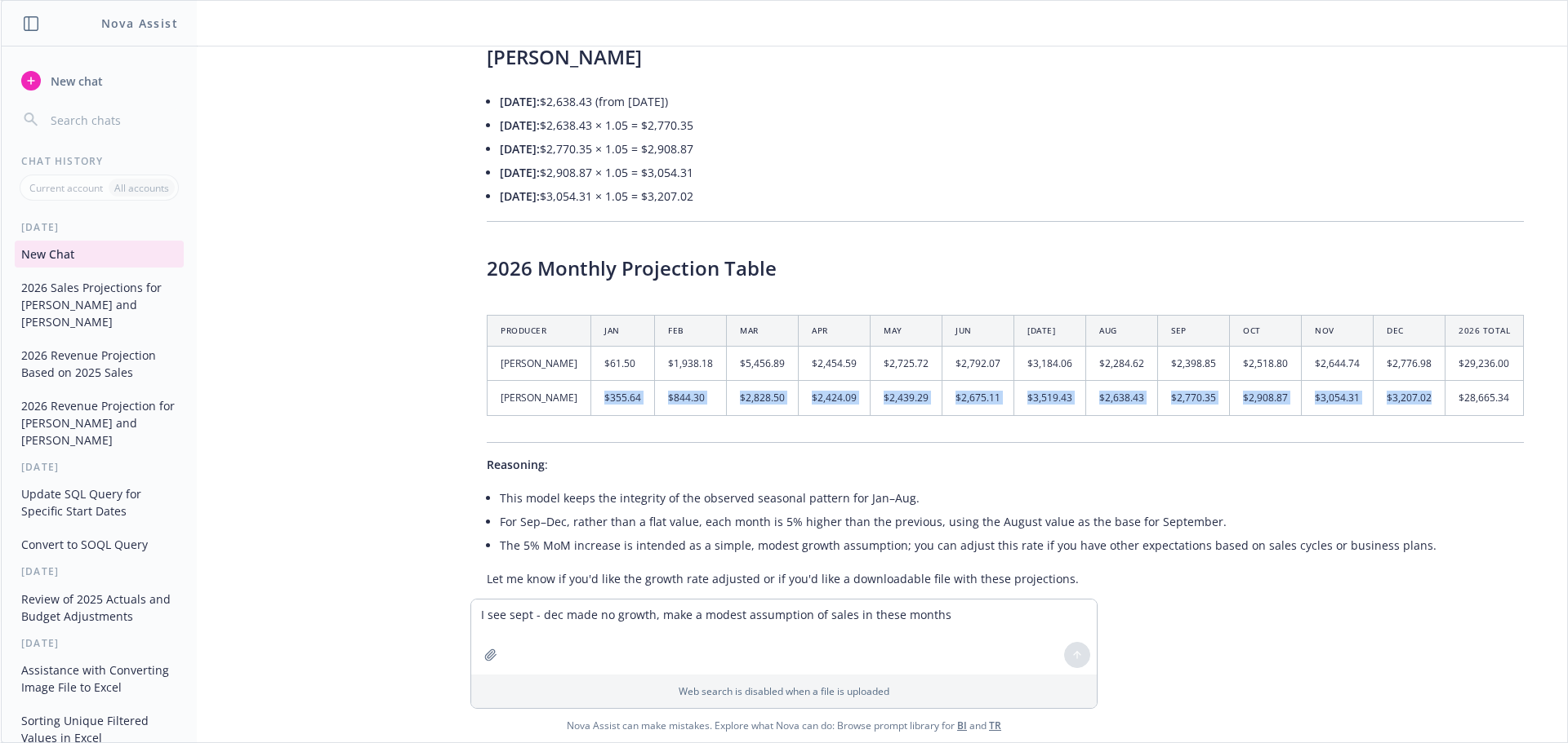
drag, startPoint x: 581, startPoint y: 366, endPoint x: 1407, endPoint y: 359, distance: 826.0
click at [1407, 381] on tr "[PERSON_NAME] $355.64 $844.30 $2,828.50 $2,424.09 $2,439.29 $2,675.11 $3,519.43…" at bounding box center [1005, 398] width 1036 height 35
copy tr "$355.64 $844.30 $2,828.50 $2,424.09 $2,439.29 $2,675.11 $3,519.43 $2,638.43 $2,…"
click at [871, 347] on td "$2,725.72" at bounding box center [906, 364] width 72 height 35
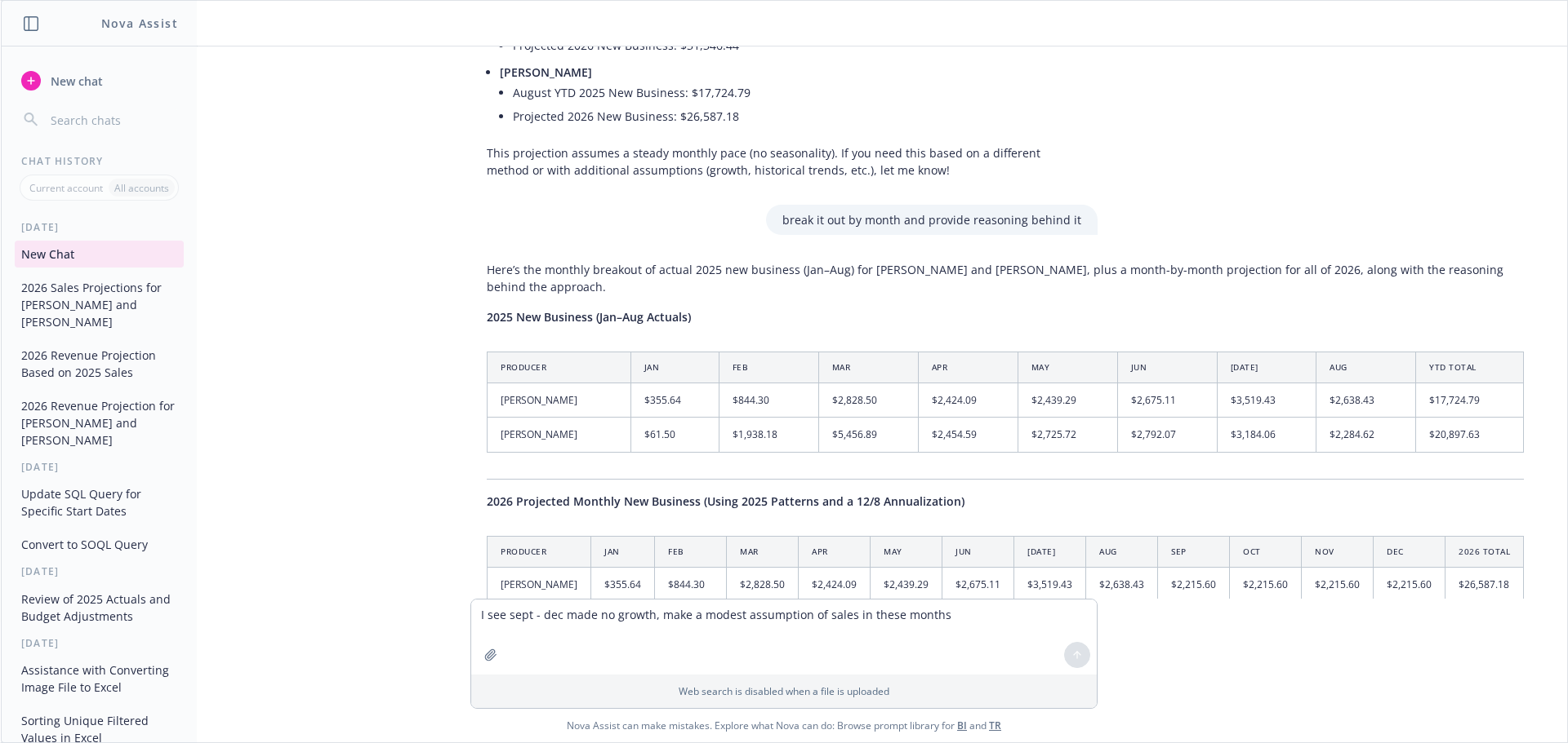
scroll to position [327, 0]
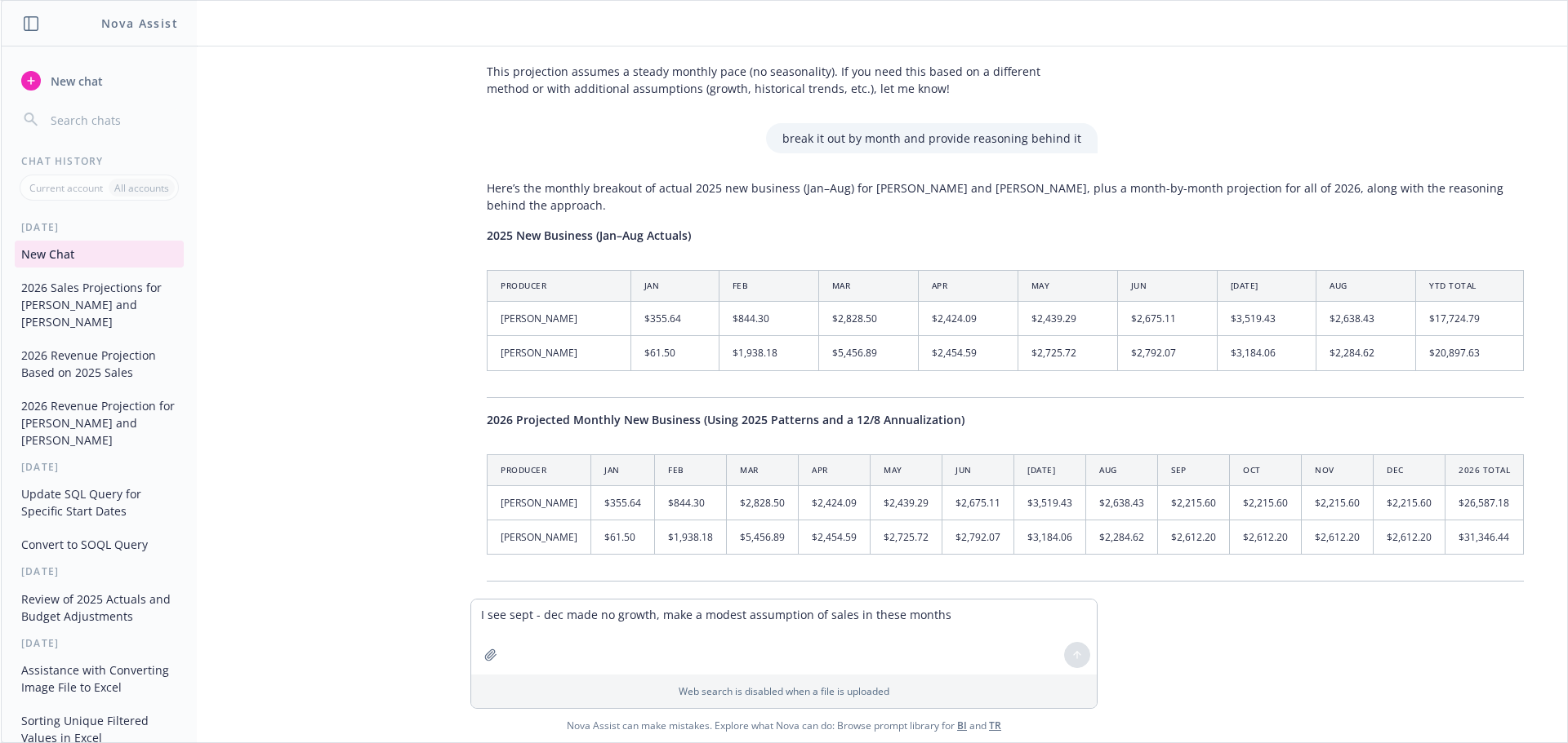
click at [984, 455] on th "Jun" at bounding box center [978, 470] width 72 height 31
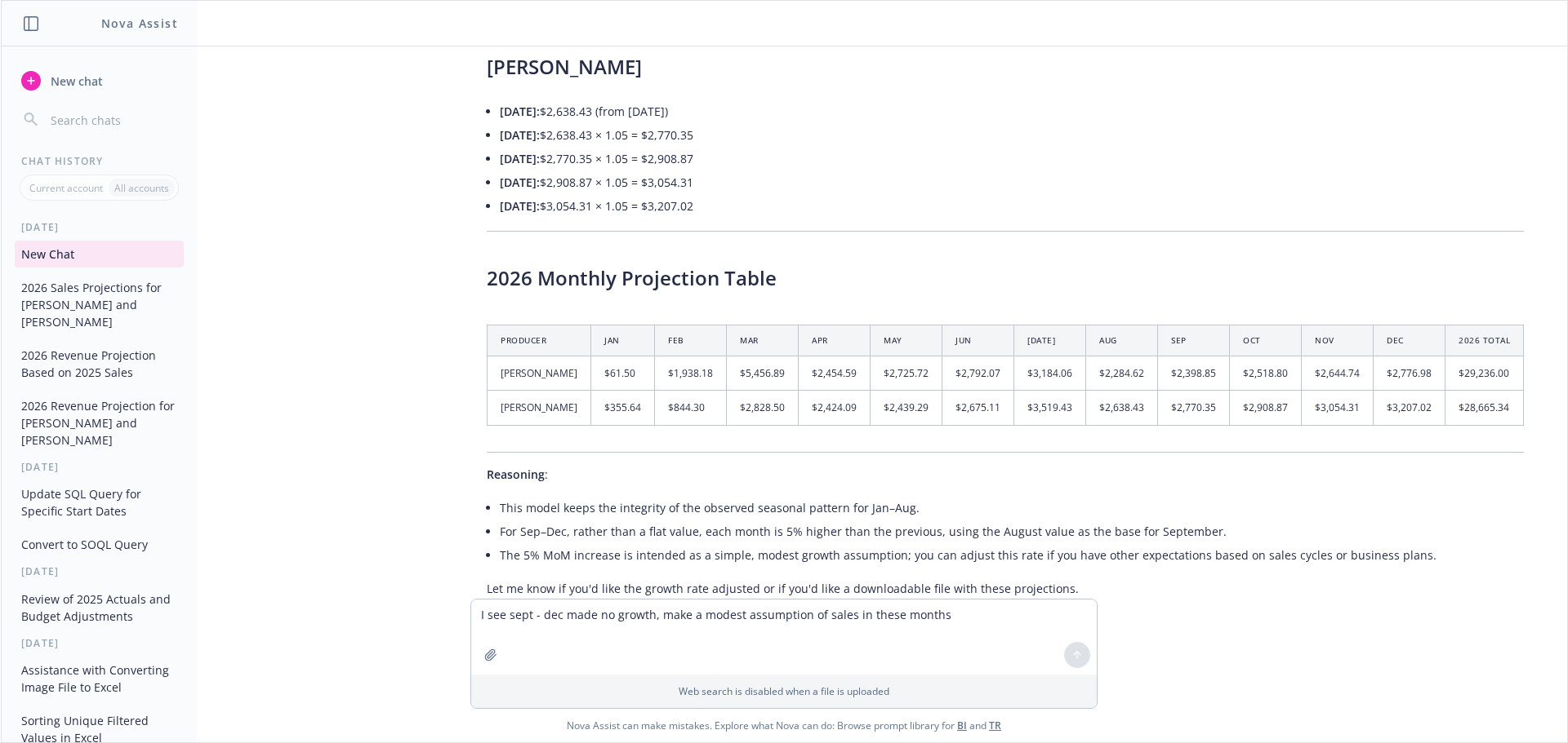
scroll to position [1968, 0]
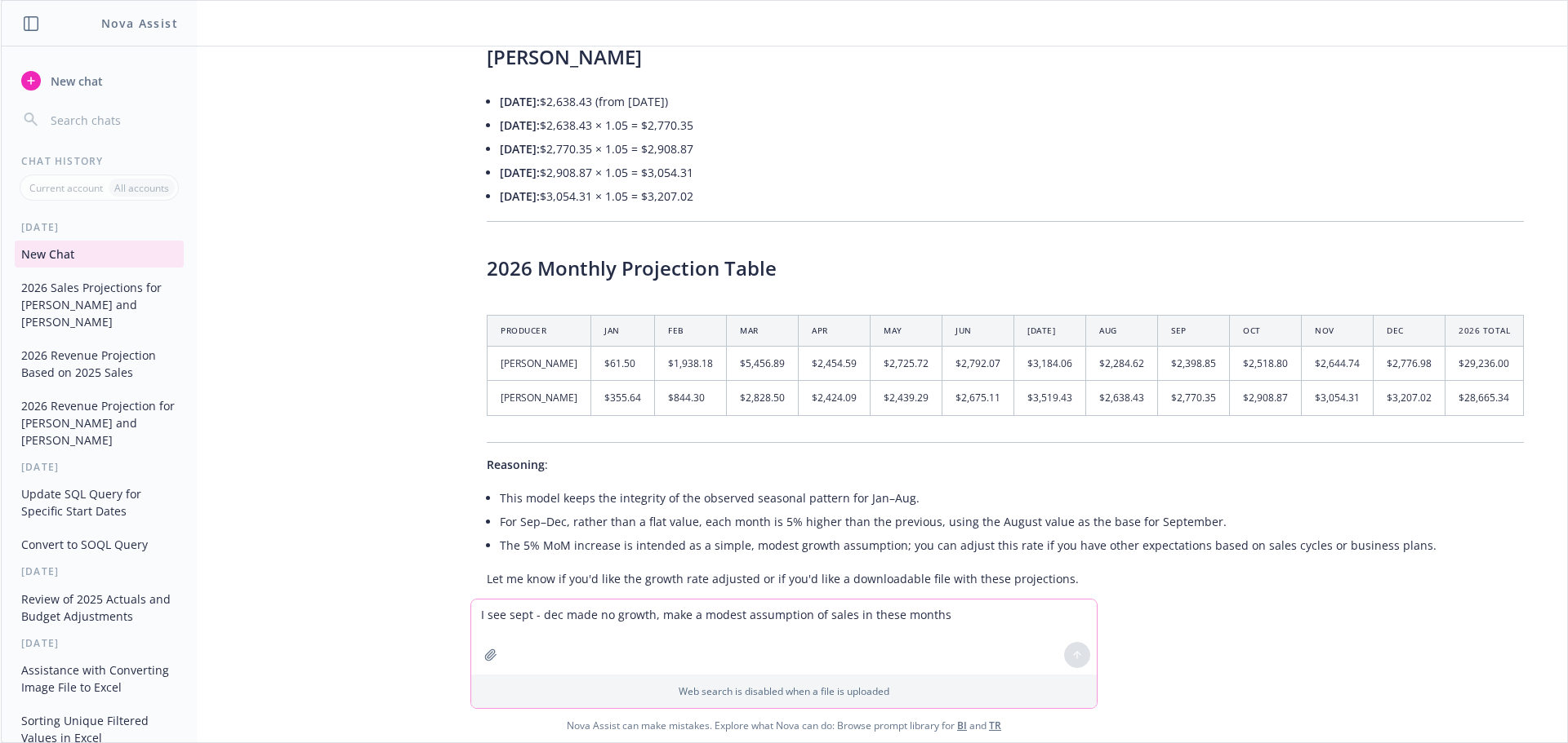
click at [736, 620] on textarea "I see sept - dec made no growth, make a modest assumption of sales in these mon…" at bounding box center [784, 637] width 625 height 75
type textarea "how did you calculate 355.64 in Jan for [PERSON_NAME]?"
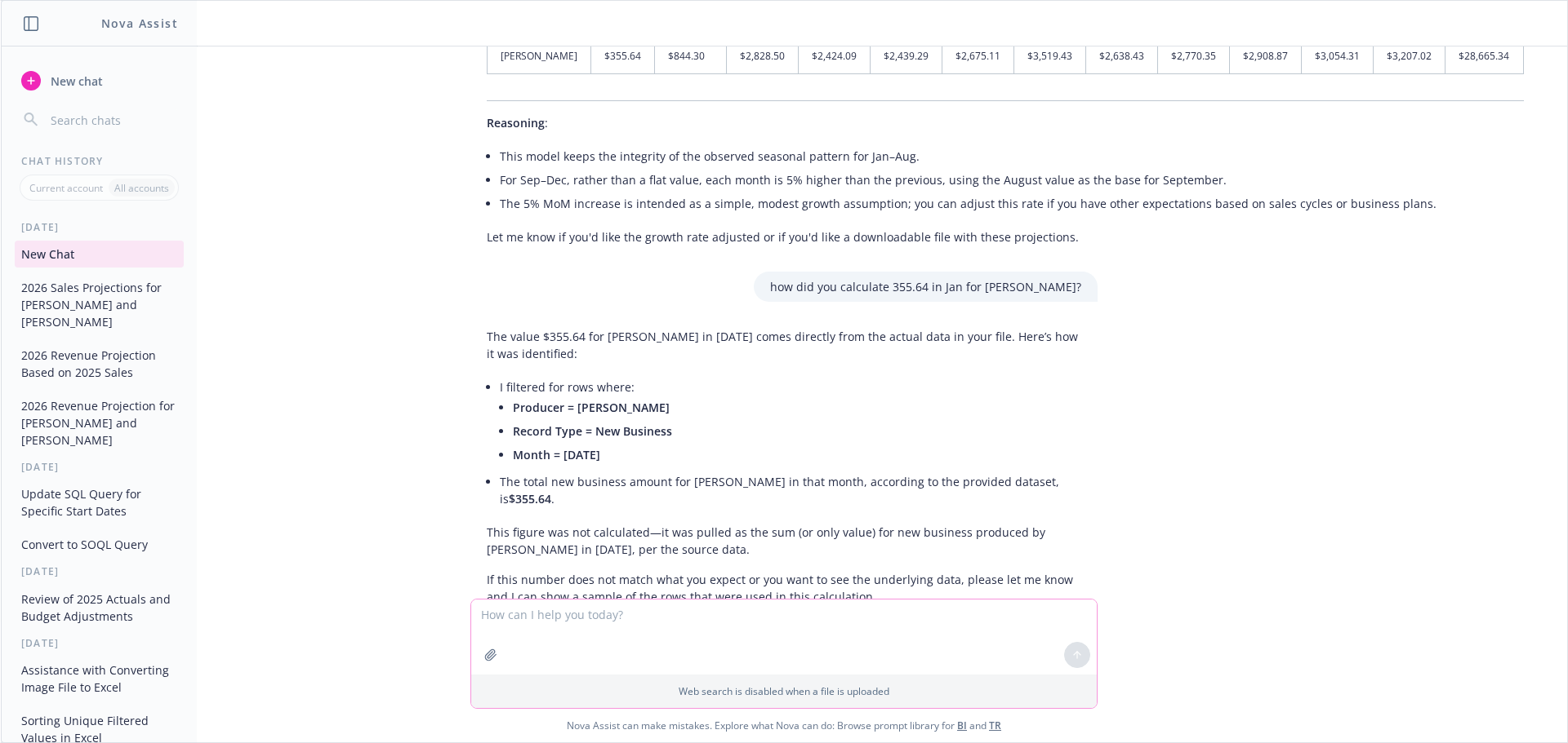
scroll to position [2311, 0]
click at [528, 628] on textarea at bounding box center [784, 637] width 625 height 75
type textarea "use the ID Status Filter for New business instead"
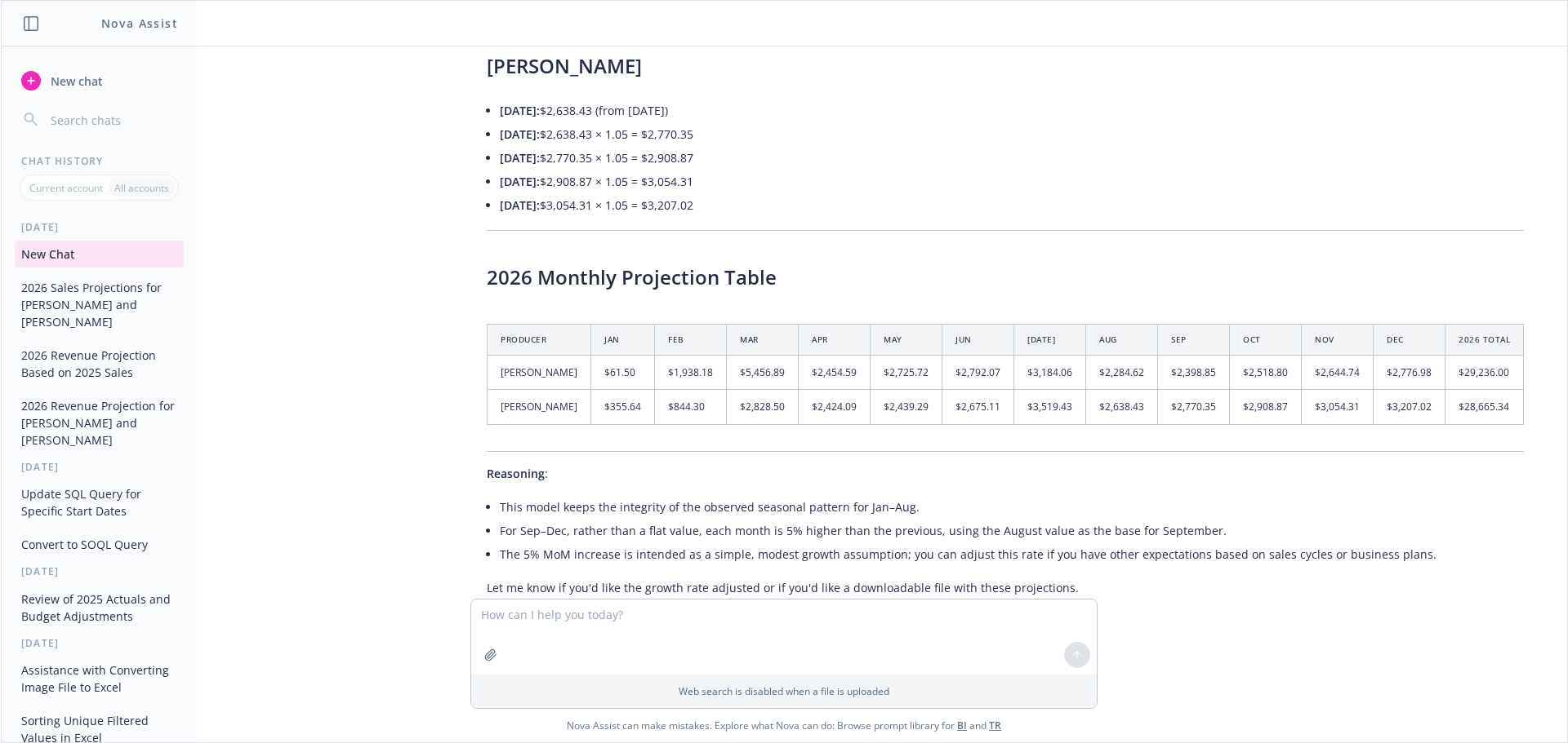
scroll to position [1984, 0]
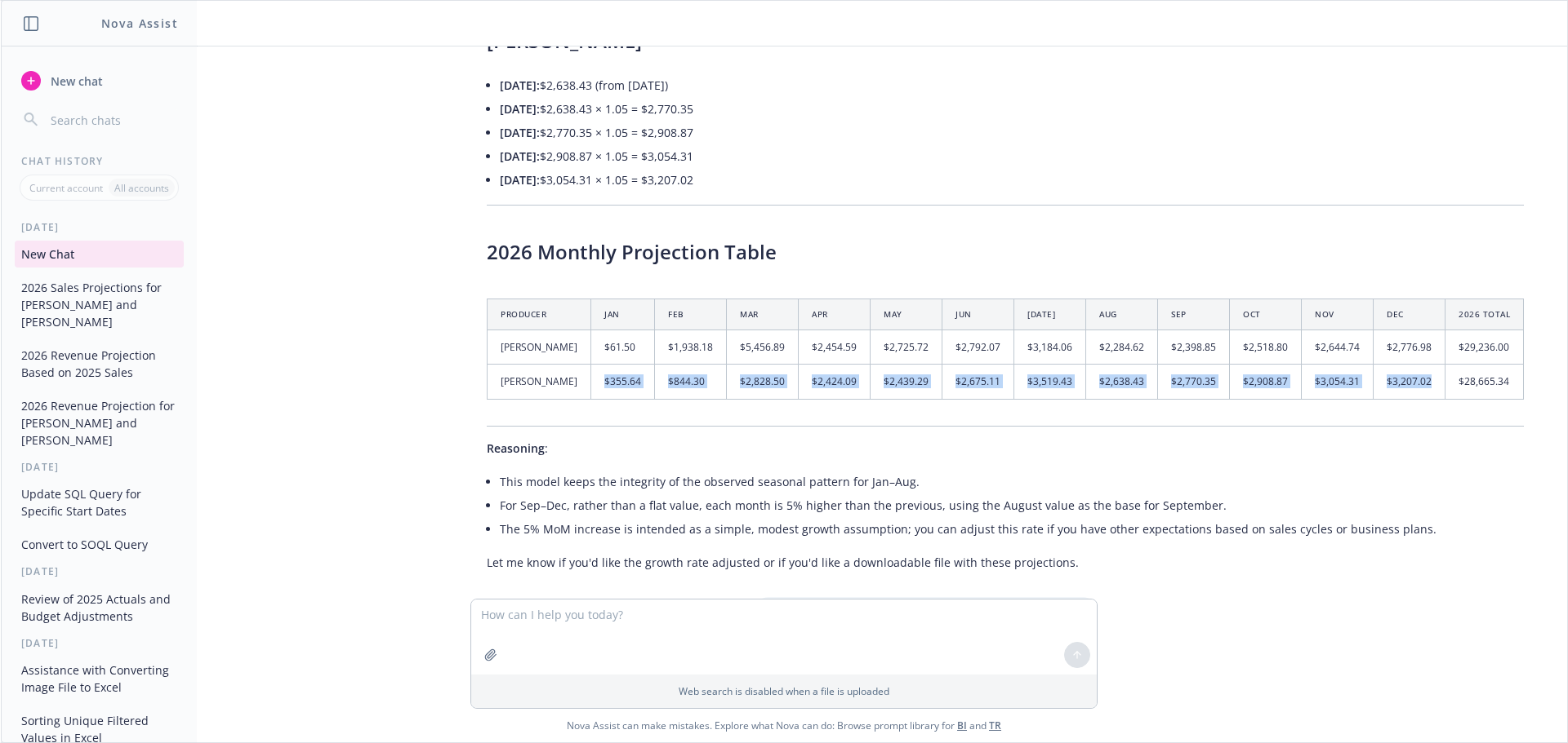
drag, startPoint x: 582, startPoint y: 345, endPoint x: 1401, endPoint y: 352, distance: 819.0
click at [1401, 365] on tr "[PERSON_NAME] $355.64 $844.30 $2,828.50 $2,424.09 $2,439.29 $2,675.11 $3,519.43…" at bounding box center [1005, 382] width 1036 height 35
drag, startPoint x: 1473, startPoint y: 335, endPoint x: 1431, endPoint y: 356, distance: 47.0
click at [1471, 365] on td "$28,665.34" at bounding box center [1484, 382] width 78 height 35
click at [1143, 375] on div "Thank you for clarifying. Here’s a refined projection approach for September–De…" at bounding box center [1004, 110] width 1069 height 933
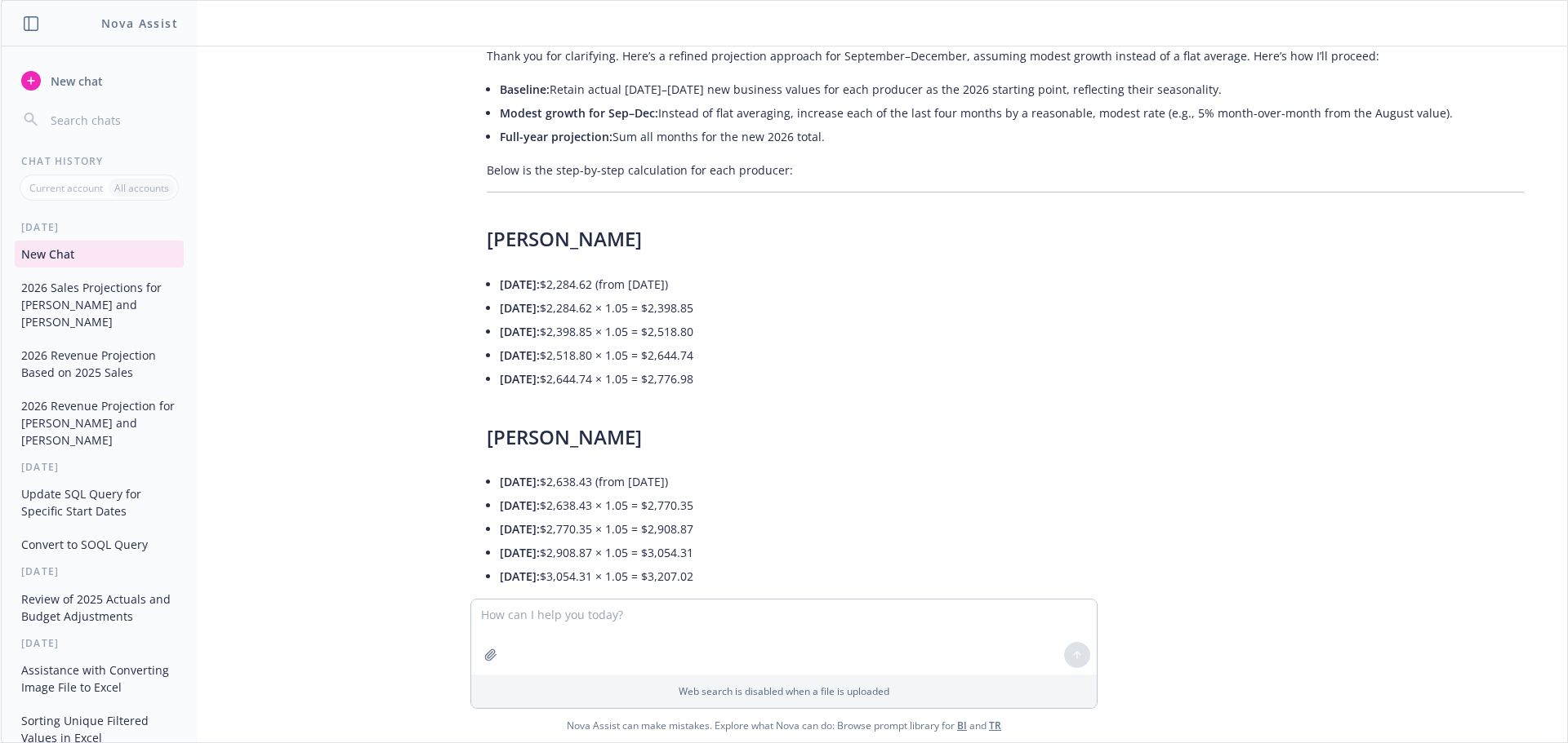
scroll to position [1577, 0]
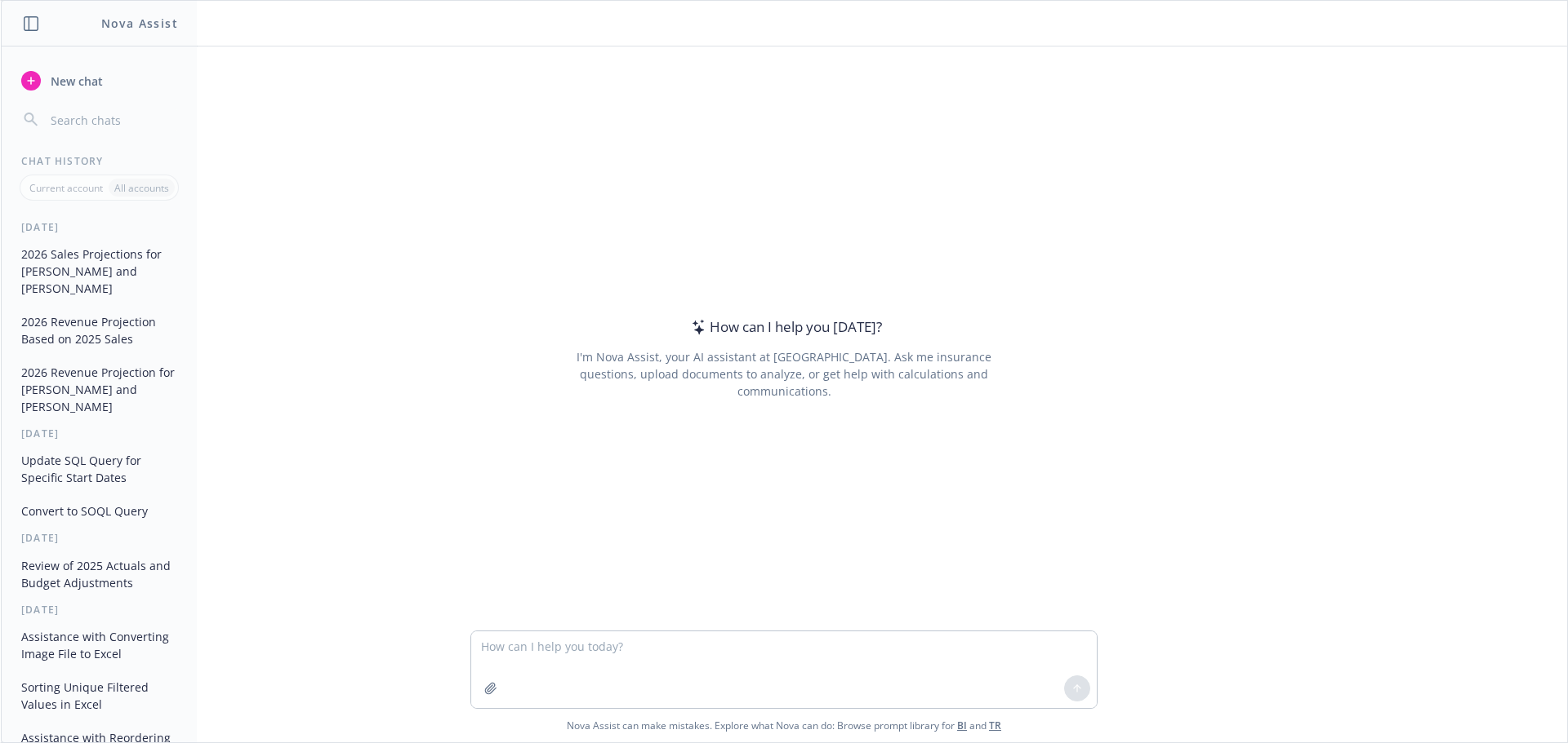
click at [104, 270] on button "2026 Sales Projections for [PERSON_NAME] and [PERSON_NAME]" at bounding box center [100, 271] width 169 height 61
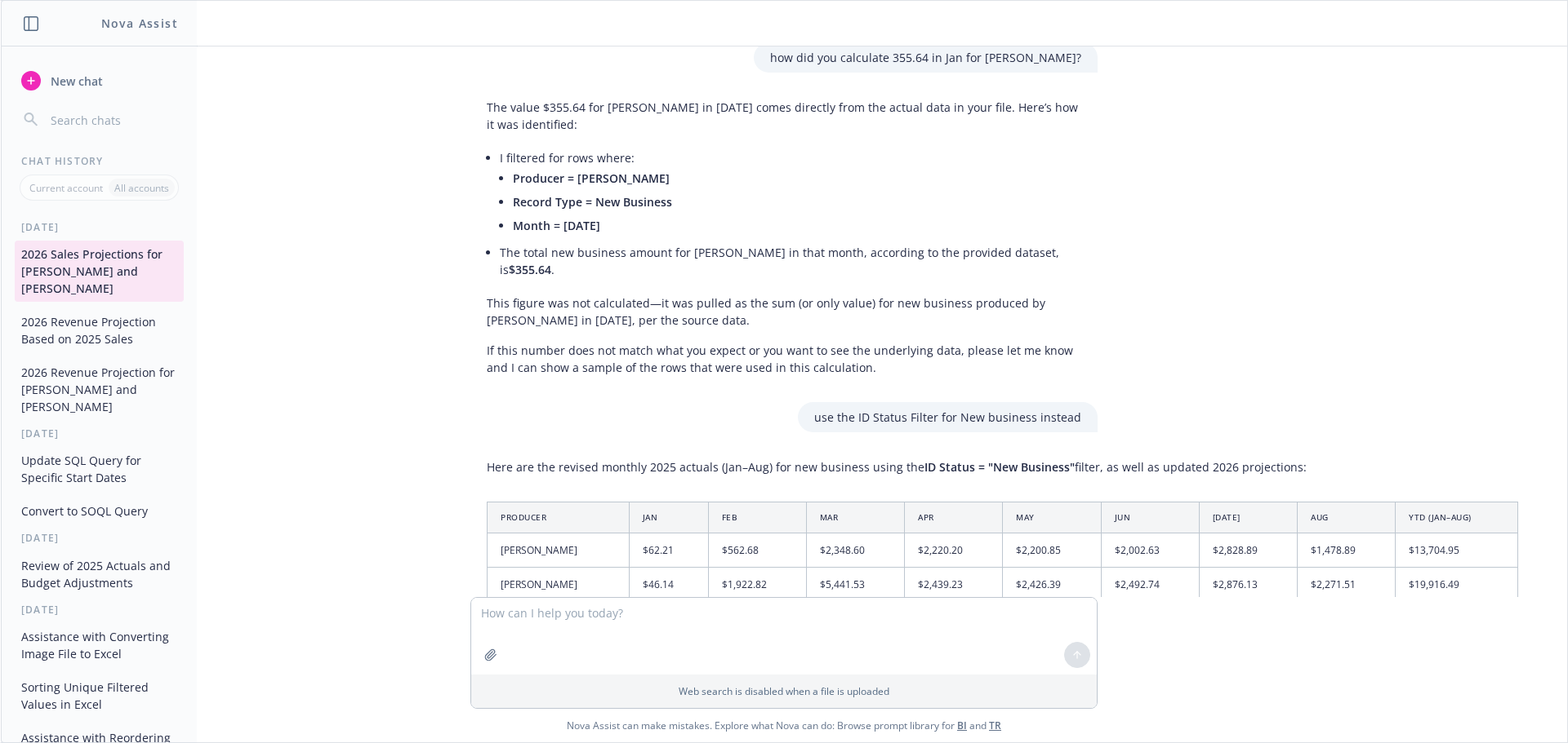
scroll to position [2718, 0]
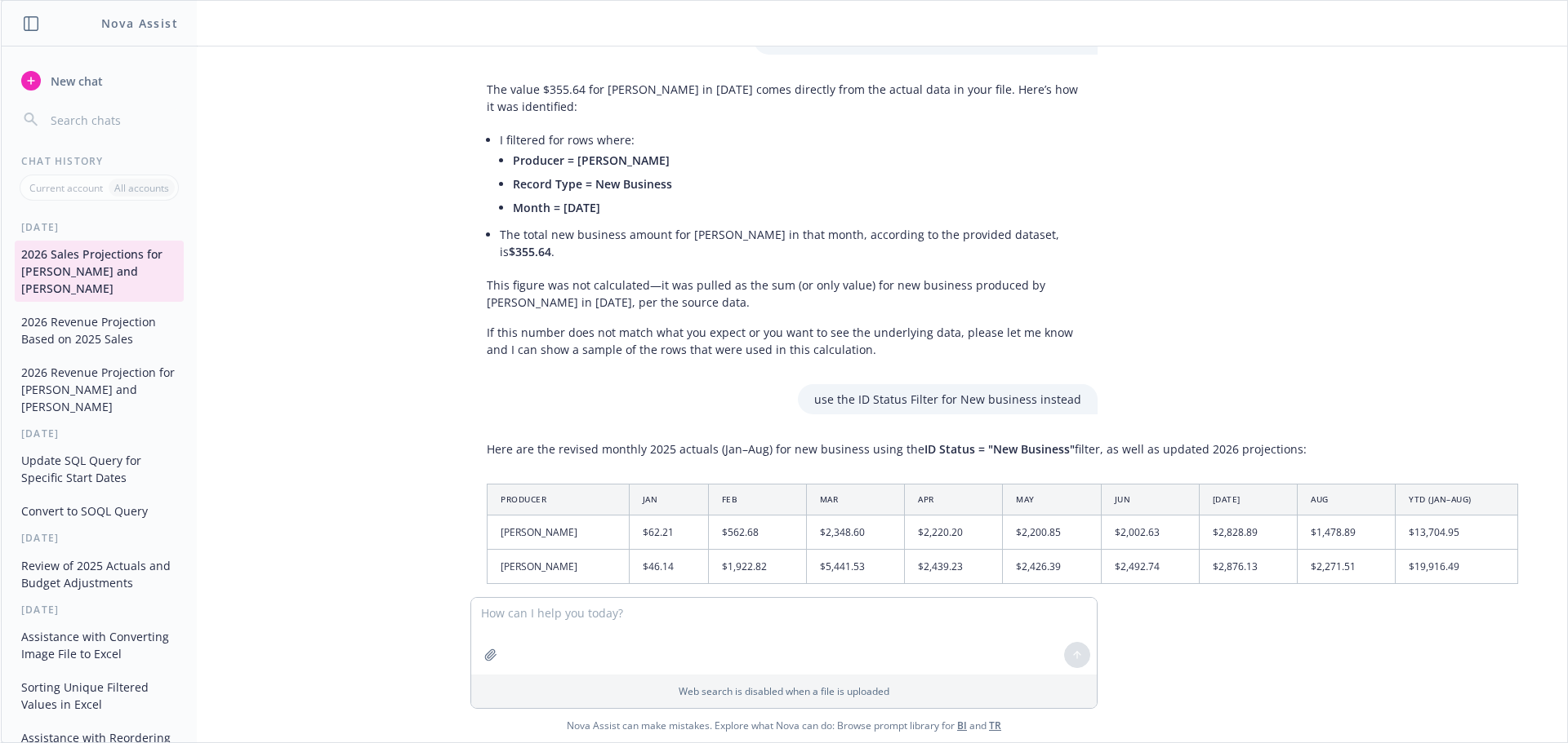
drag, startPoint x: 1283, startPoint y: 395, endPoint x: 641, endPoint y: 402, distance: 642.0
click at [641, 440] on p "Here are the revised monthly 2025 actuals (Jan–Aug) for new business using the …" at bounding box center [1003, 448] width 1031 height 17
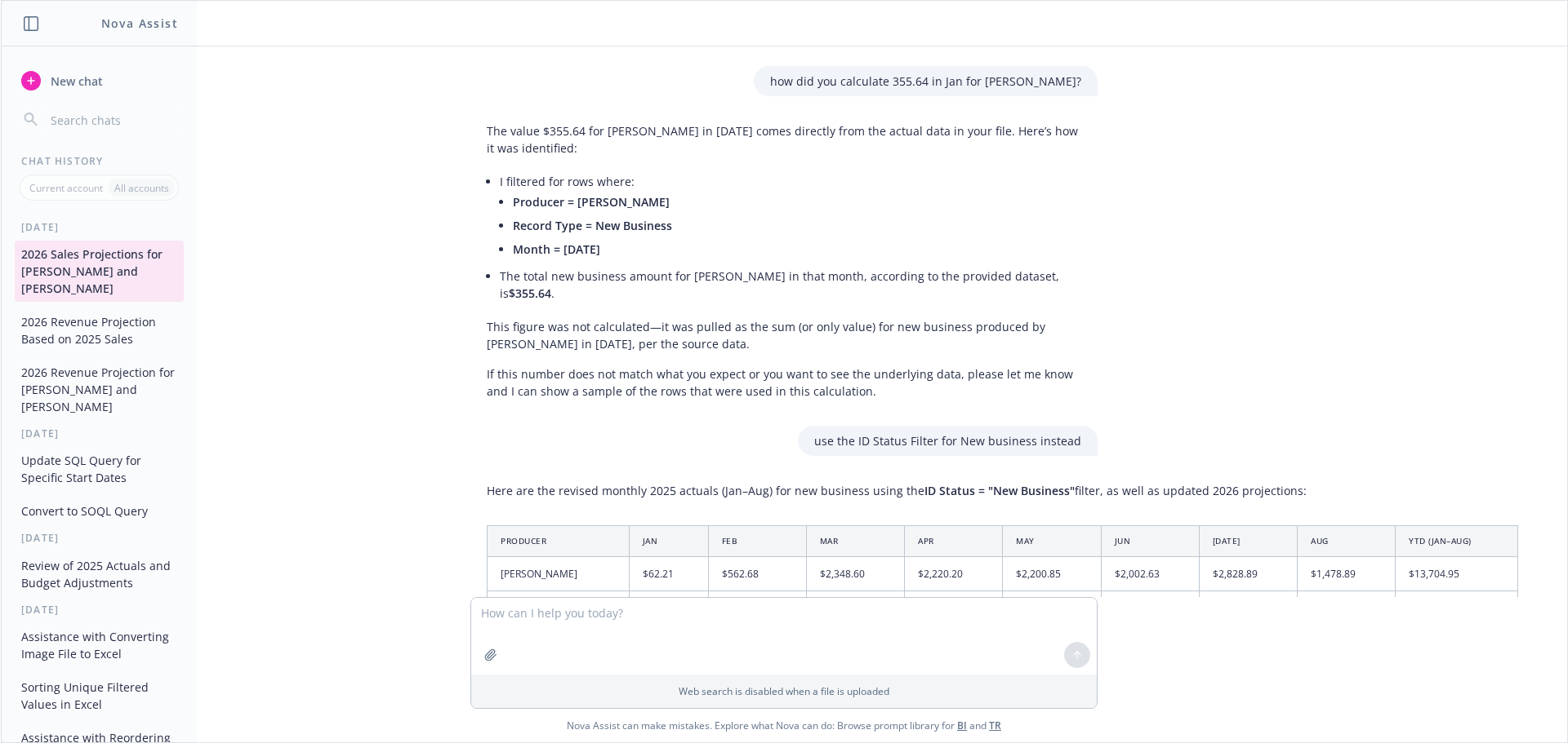
scroll to position [2637, 0]
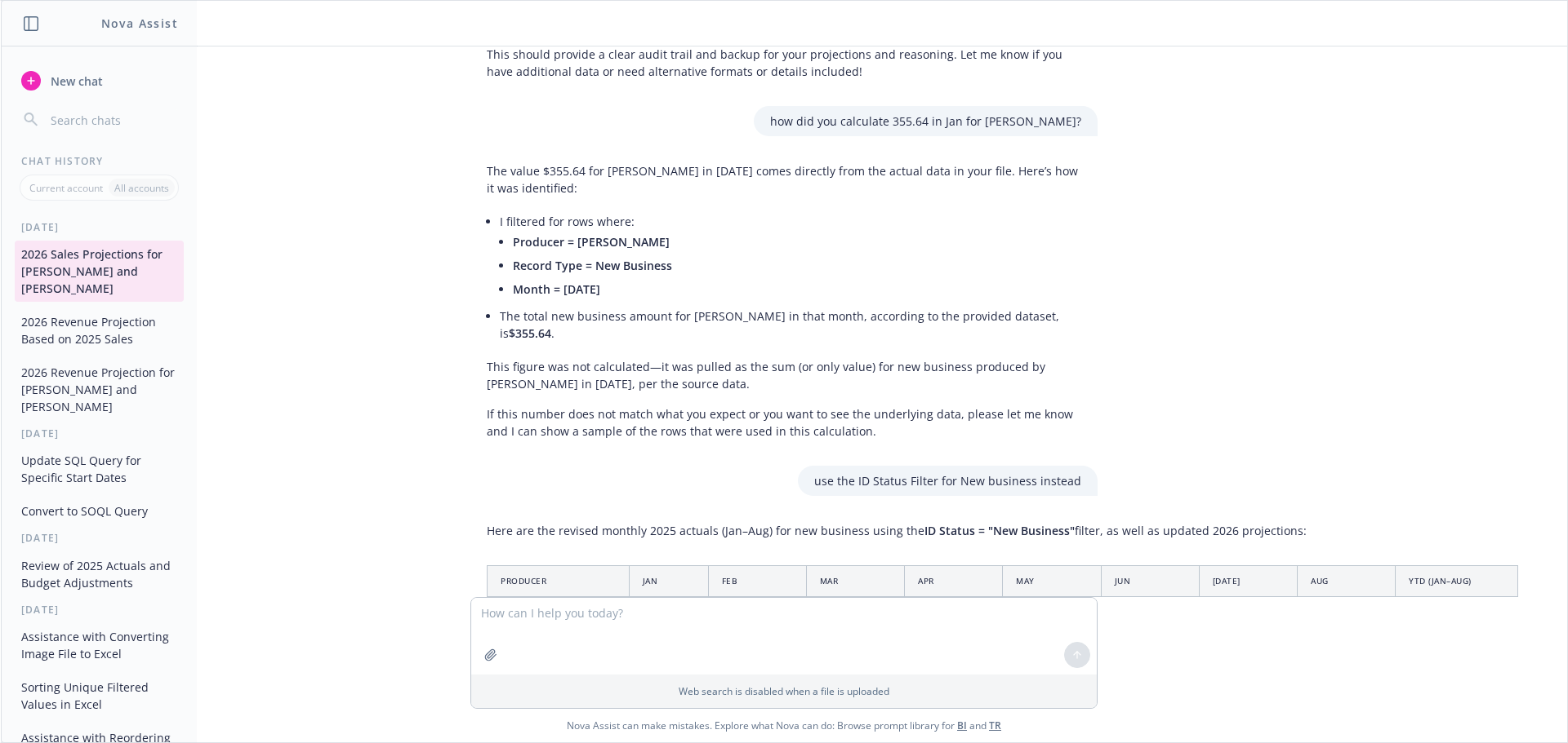
drag, startPoint x: 657, startPoint y: 267, endPoint x: 619, endPoint y: 264, distance: 38.1
click at [619, 264] on li "I filtered for rows where: Producer = Josh Storms Record Type = New Business Mo…" at bounding box center [790, 257] width 581 height 94
click at [725, 359] on p "This figure was not calculated—it was pulled as the sum (or only value) for new…" at bounding box center [784, 376] width 595 height 35
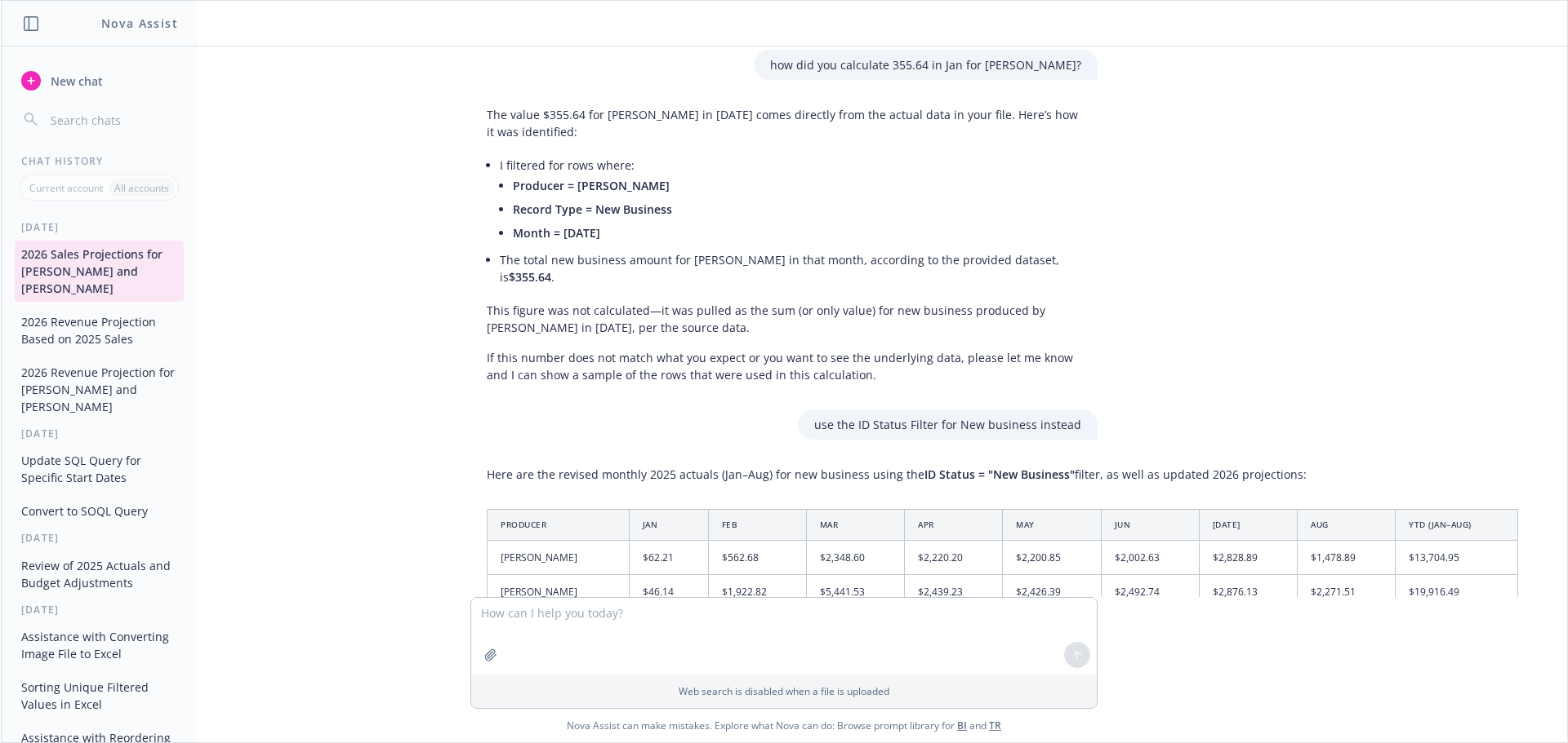
scroll to position [2718, 0]
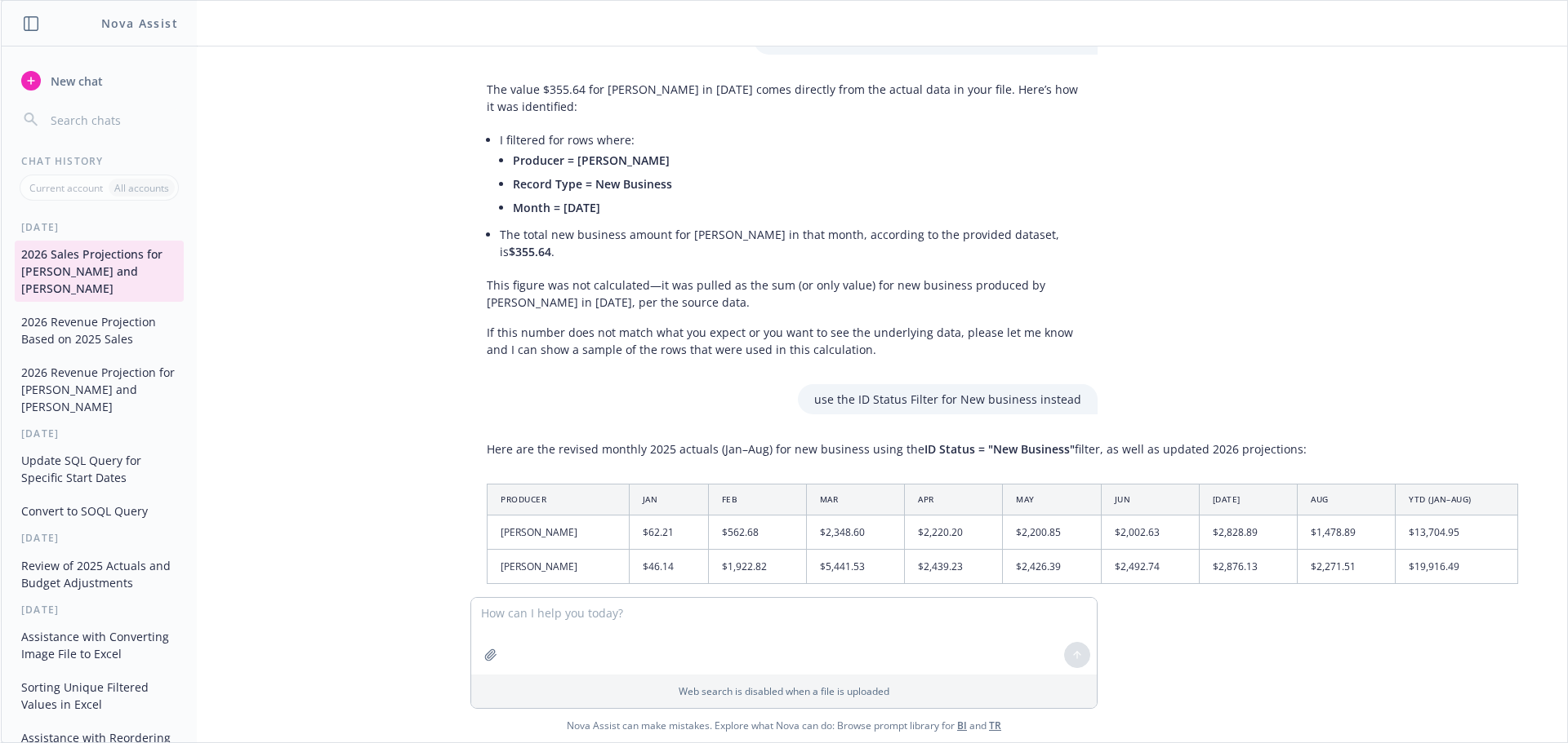
click at [82, 327] on button "2026 Revenue Projection Based on 2025 Sales" at bounding box center [100, 331] width 169 height 44
